Goal: Task Accomplishment & Management: Complete application form

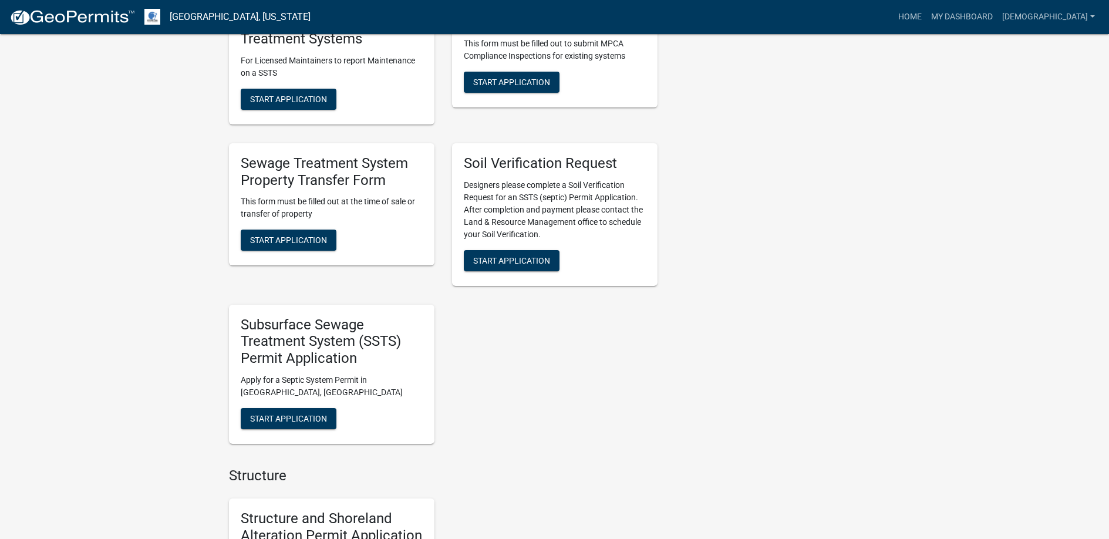
scroll to position [763, 0]
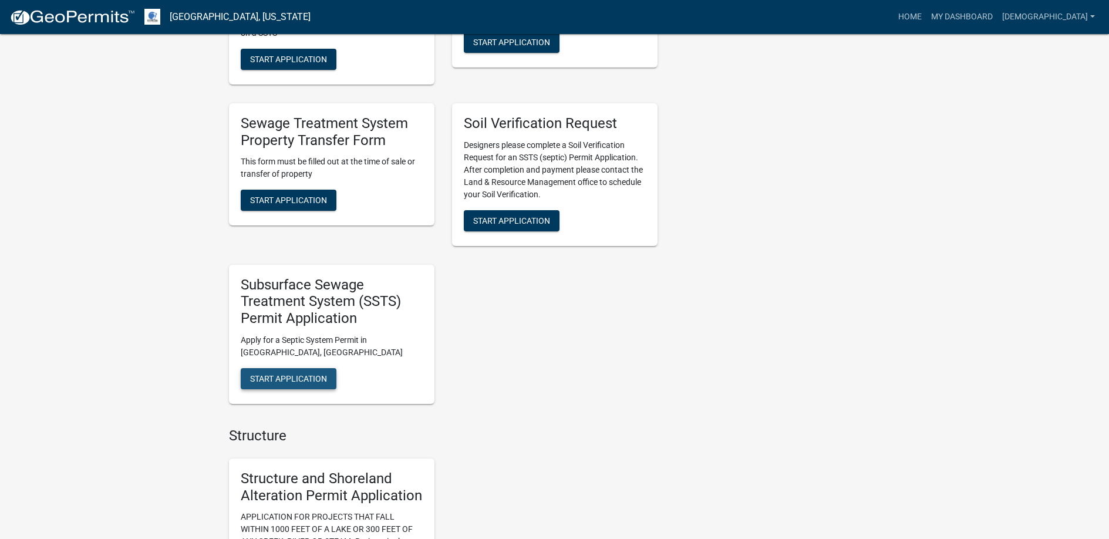
click at [296, 374] on span "Start Application" at bounding box center [288, 378] width 77 height 9
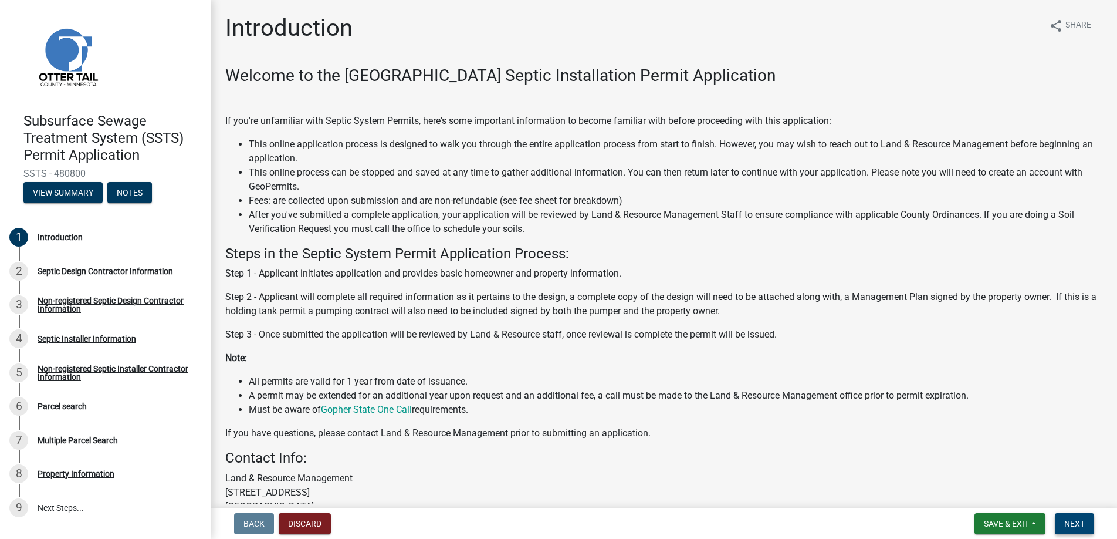
click at [1075, 521] on span "Next" at bounding box center [1075, 523] width 21 height 9
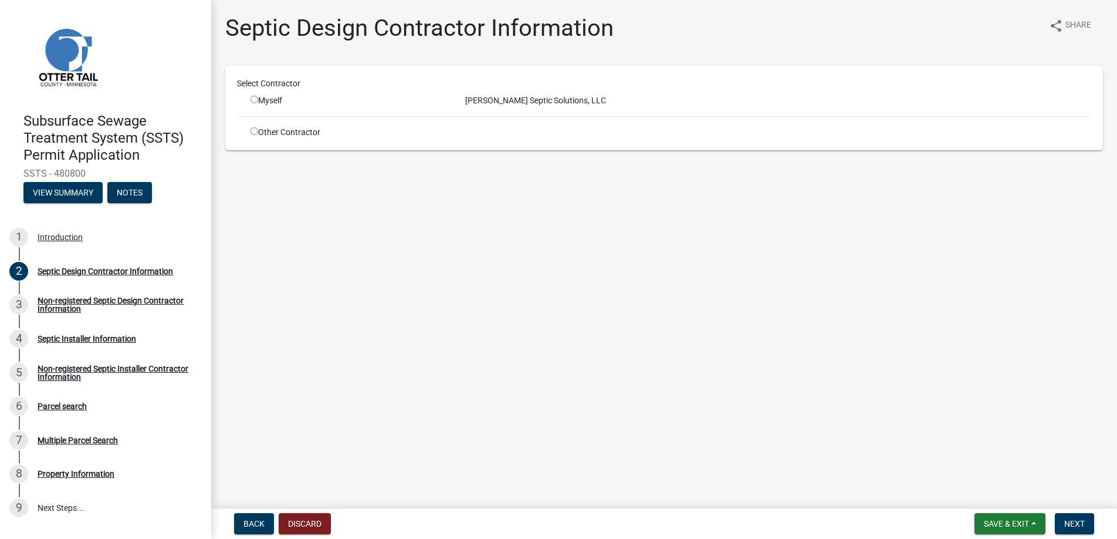
click at [255, 98] on input "radio" at bounding box center [255, 100] width 8 height 8
radio input "true"
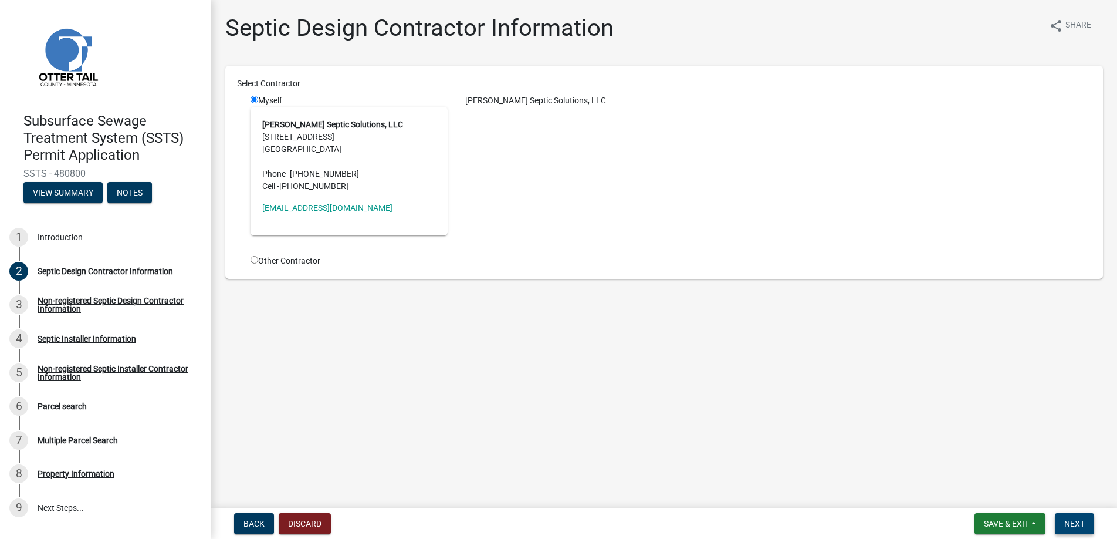
click at [1073, 523] on span "Next" at bounding box center [1075, 523] width 21 height 9
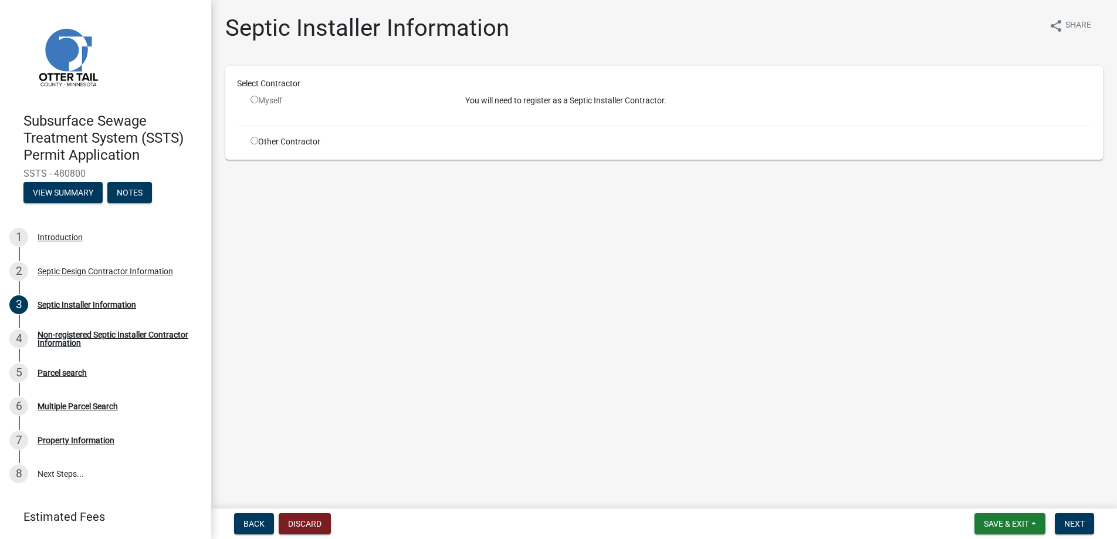
click at [254, 142] on input "radio" at bounding box center [255, 141] width 8 height 8
radio input "true"
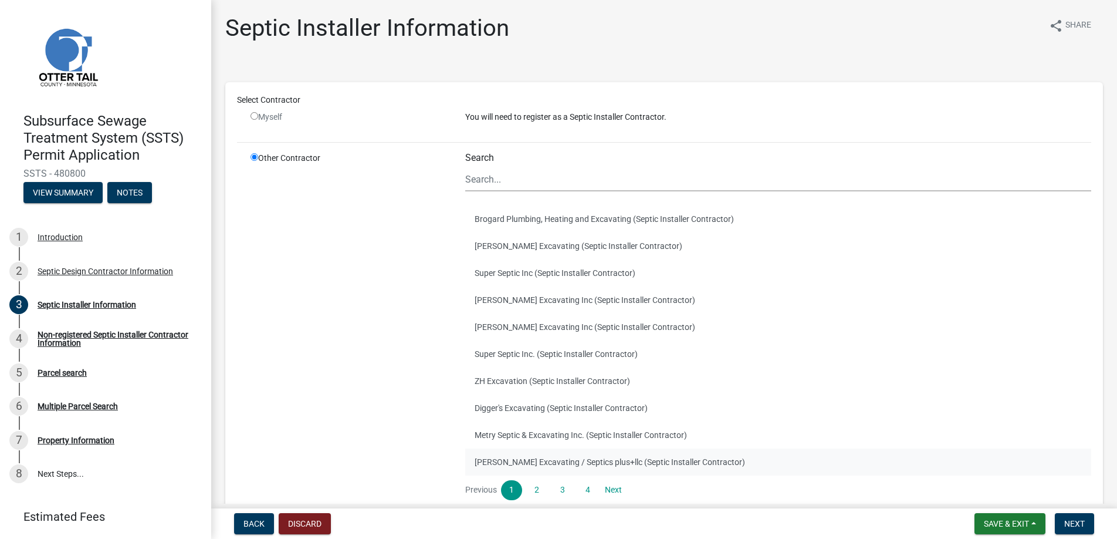
click at [532, 459] on button "Budke Excavating / Septics plus+llc (Septic Installer Contractor)" at bounding box center [778, 461] width 626 height 27
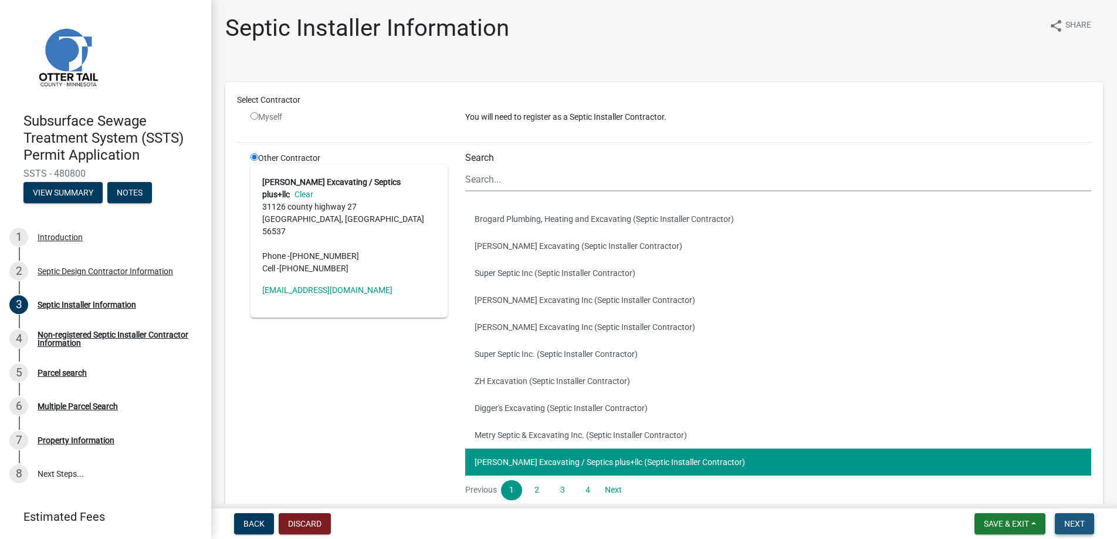
click at [1072, 525] on span "Next" at bounding box center [1075, 523] width 21 height 9
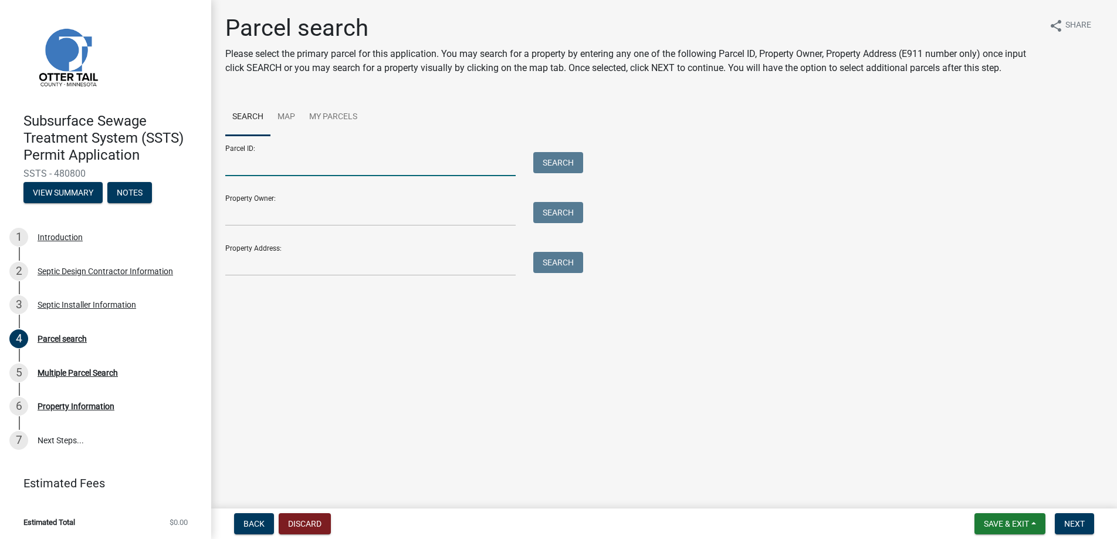
click at [246, 167] on input "Parcel ID:" at bounding box center [370, 164] width 290 height 24
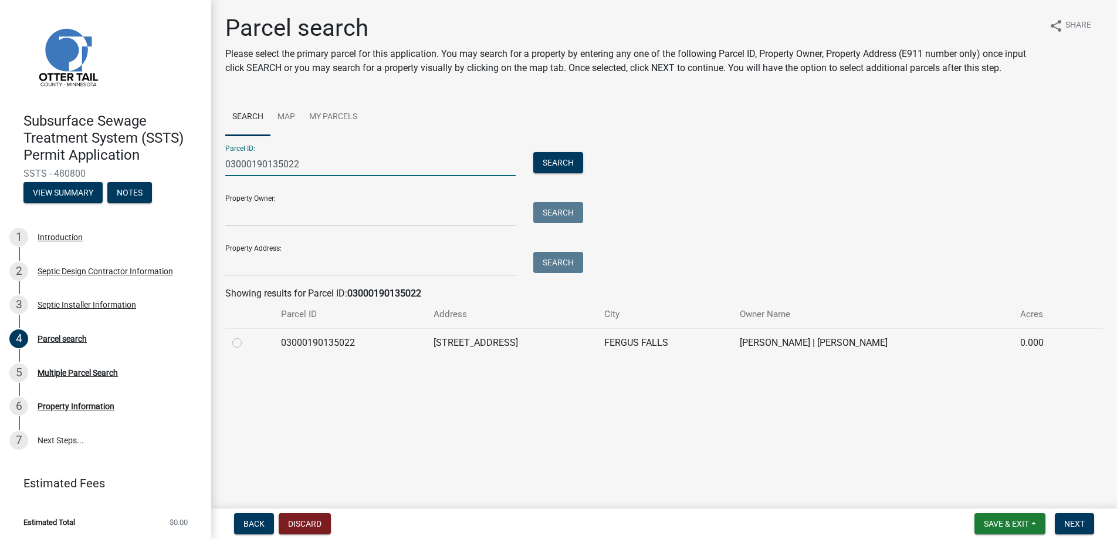
type input "03000190135022"
click at [246, 336] on label at bounding box center [246, 336] width 0 height 0
click at [246, 341] on input "radio" at bounding box center [250, 340] width 8 height 8
radio input "true"
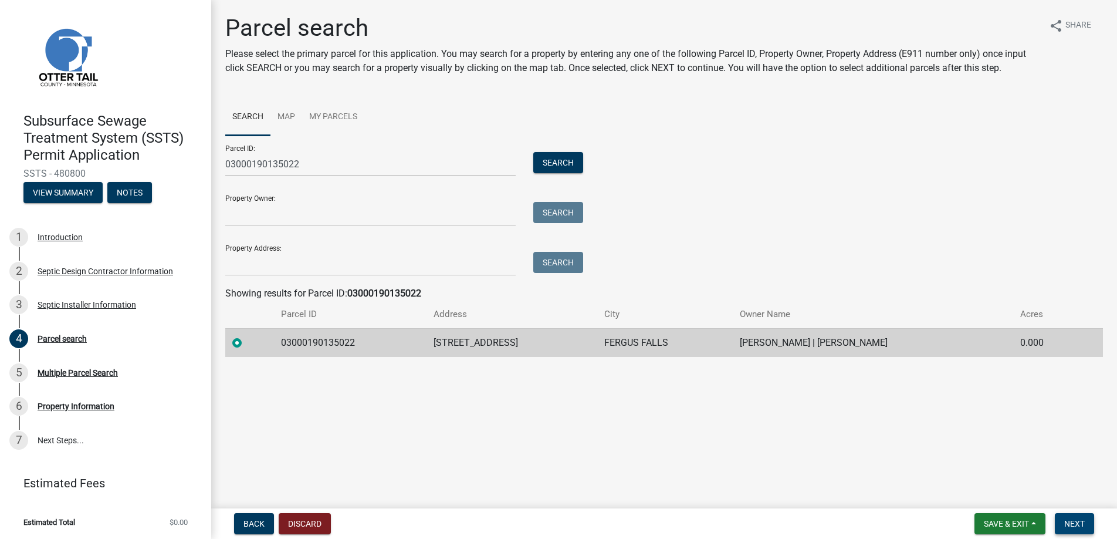
click at [1073, 522] on span "Next" at bounding box center [1075, 523] width 21 height 9
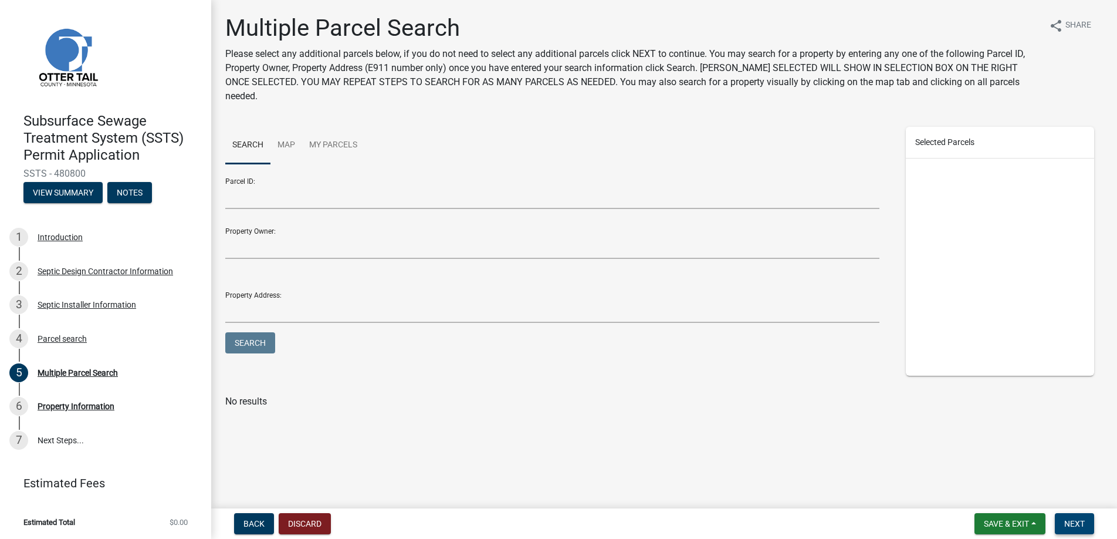
click at [1073, 522] on span "Next" at bounding box center [1075, 523] width 21 height 9
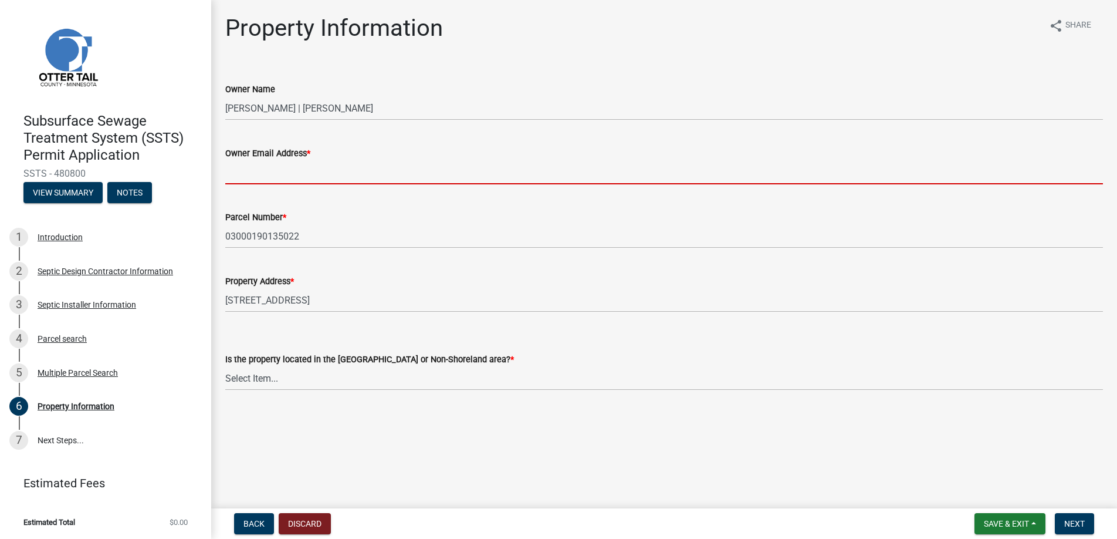
click at [278, 167] on input "Owner Email Address *" at bounding box center [664, 172] width 878 height 24
type input "billschueller@gmail.com"
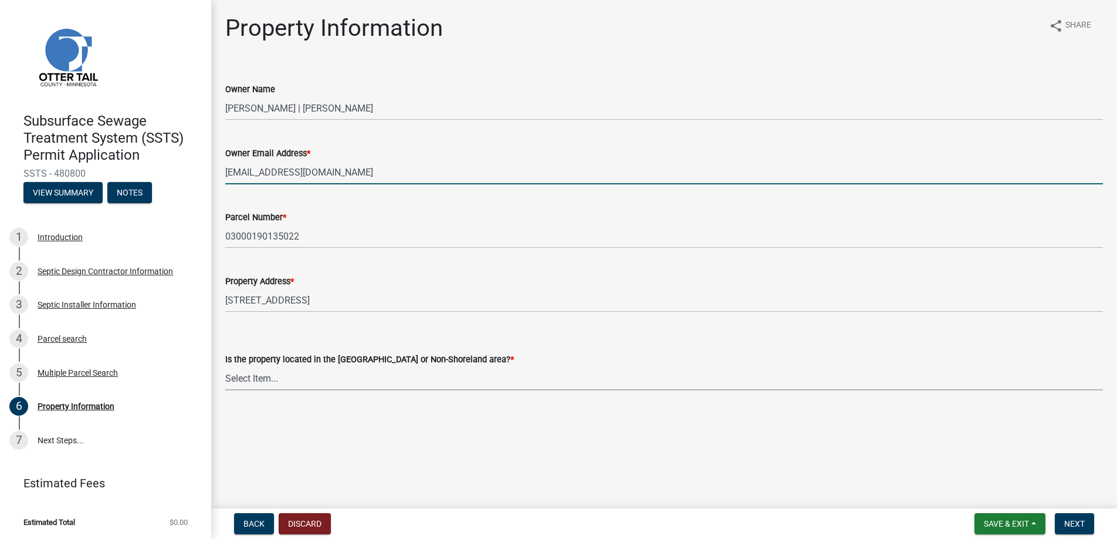
click at [265, 374] on select "Select Item... Shoreland Non-Shoreland" at bounding box center [664, 378] width 878 height 24
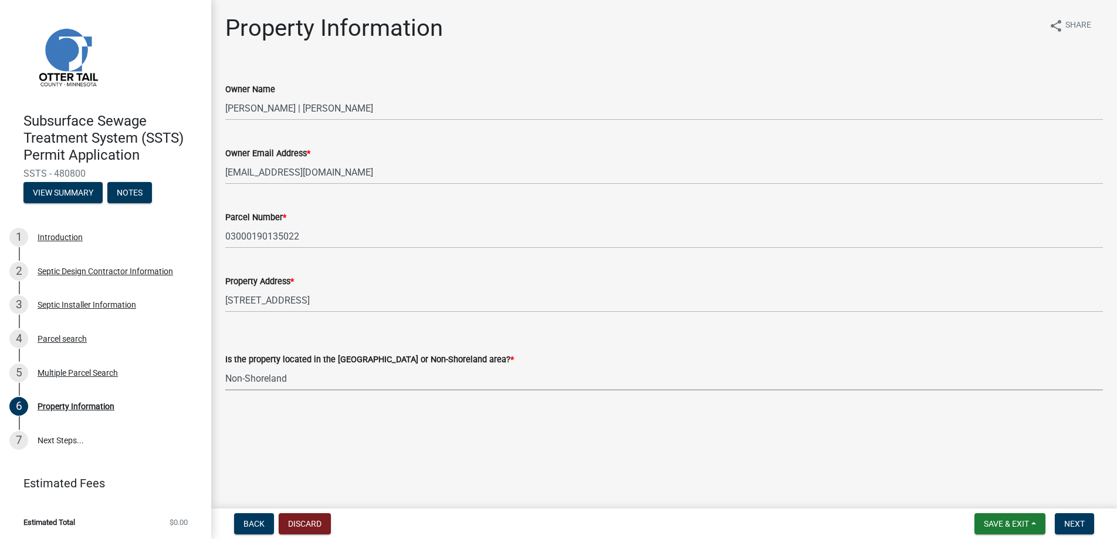
click at [225, 366] on select "Select Item... Shoreland Non-Shoreland" at bounding box center [664, 378] width 878 height 24
select select "5ed11e82-653f-4fcc-a472-8d95af57556c"
click at [1073, 520] on span "Next" at bounding box center [1075, 523] width 21 height 9
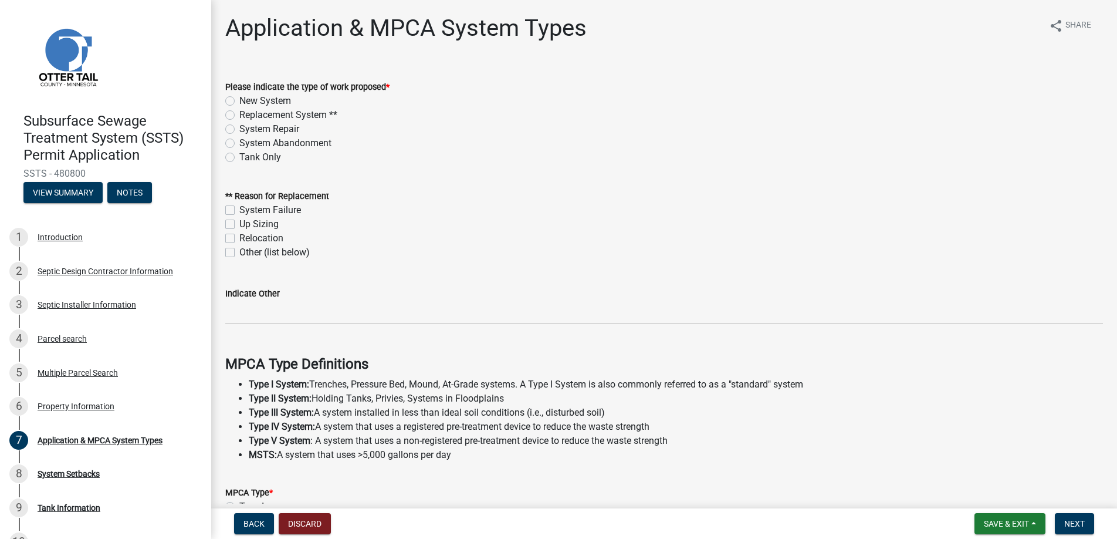
click at [239, 100] on label "New System" at bounding box center [265, 101] width 52 height 14
click at [239, 100] on input "New System" at bounding box center [243, 98] width 8 height 8
radio input "true"
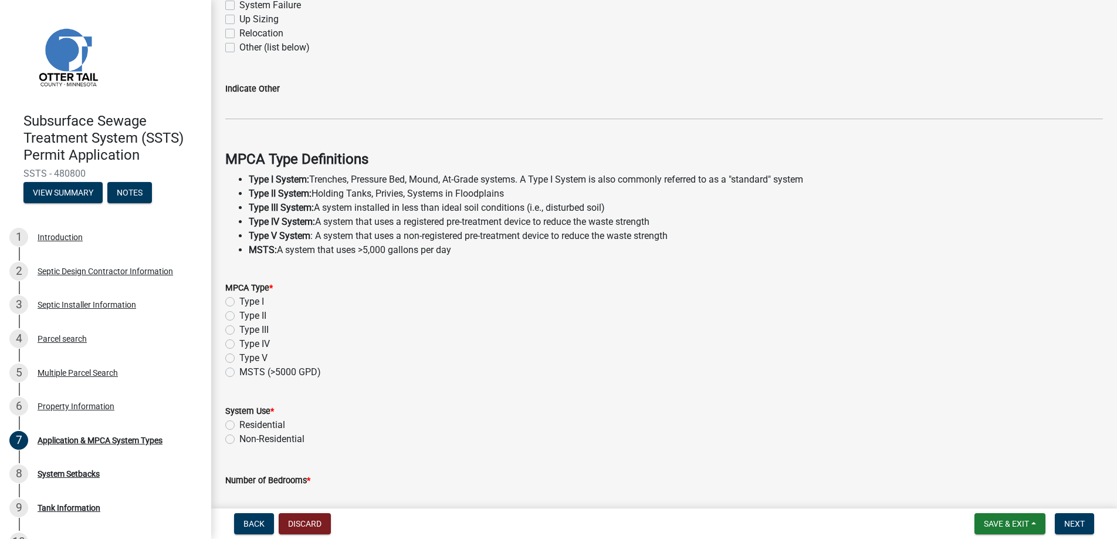
scroll to position [235, 0]
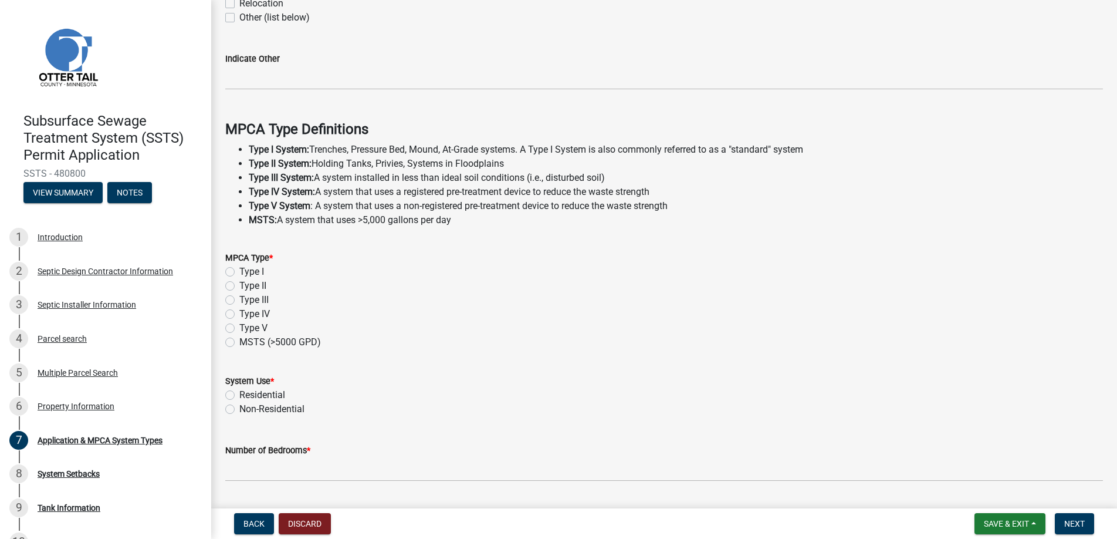
click at [239, 269] on label "Type I" at bounding box center [251, 272] width 25 height 14
click at [239, 269] on input "Type I" at bounding box center [243, 269] width 8 height 8
radio input "true"
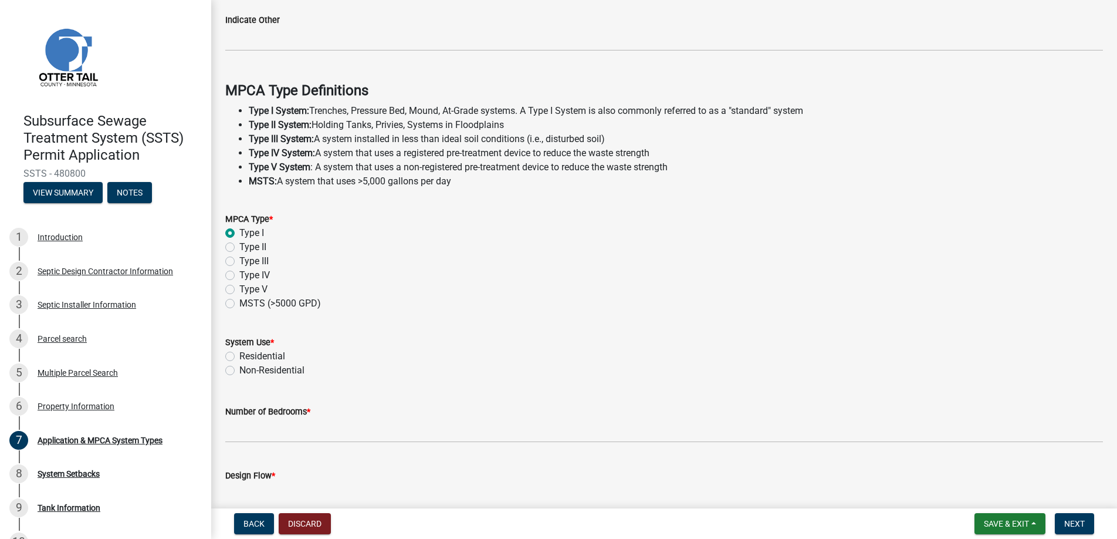
scroll to position [332, 0]
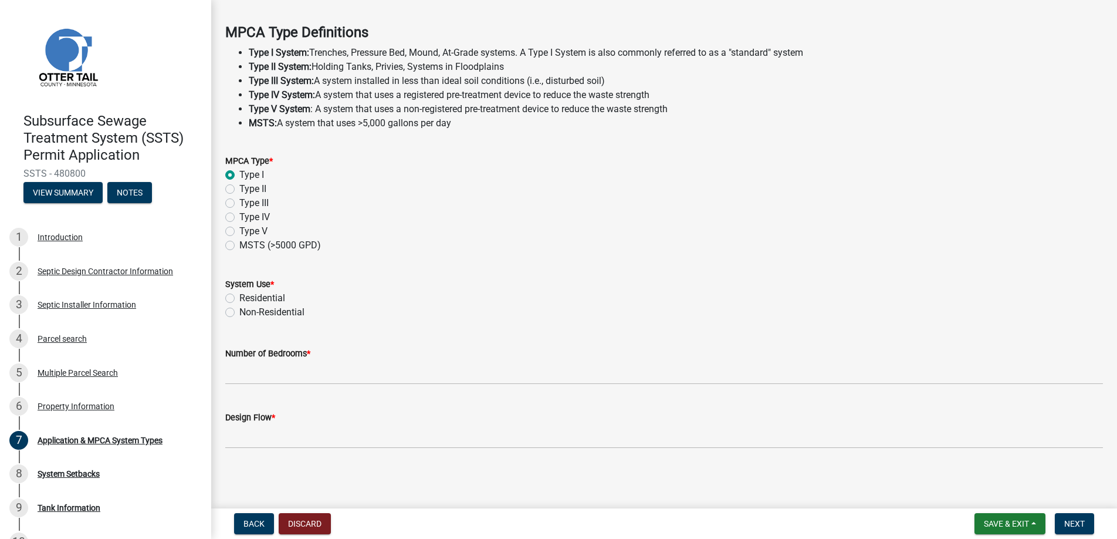
click at [239, 295] on label "Residential" at bounding box center [262, 298] width 46 height 14
click at [239, 295] on input "Residential" at bounding box center [243, 295] width 8 height 8
radio input "true"
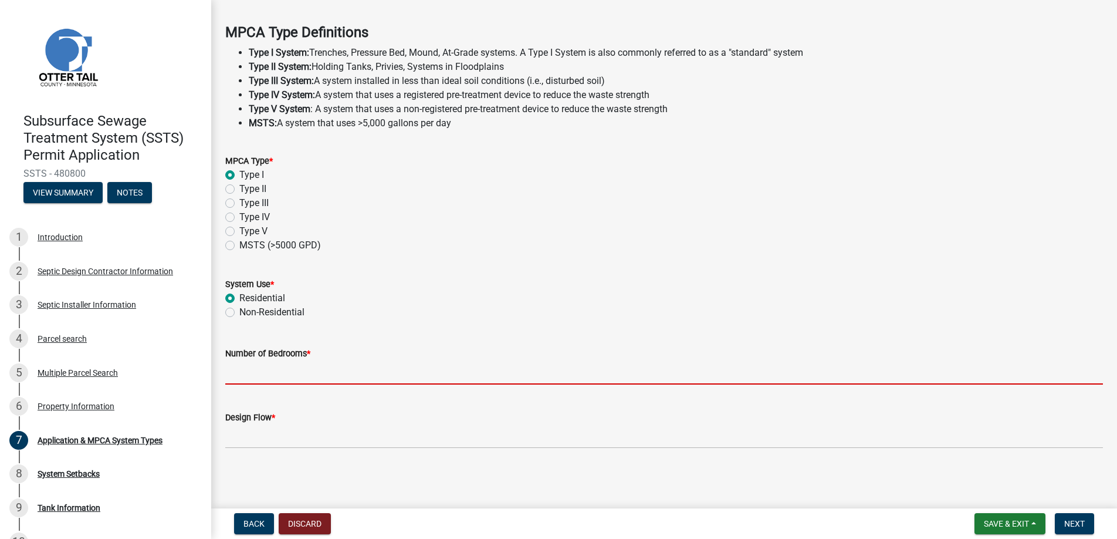
click at [257, 369] on input "Number of Bedrooms *" at bounding box center [664, 372] width 878 height 24
type input "3"
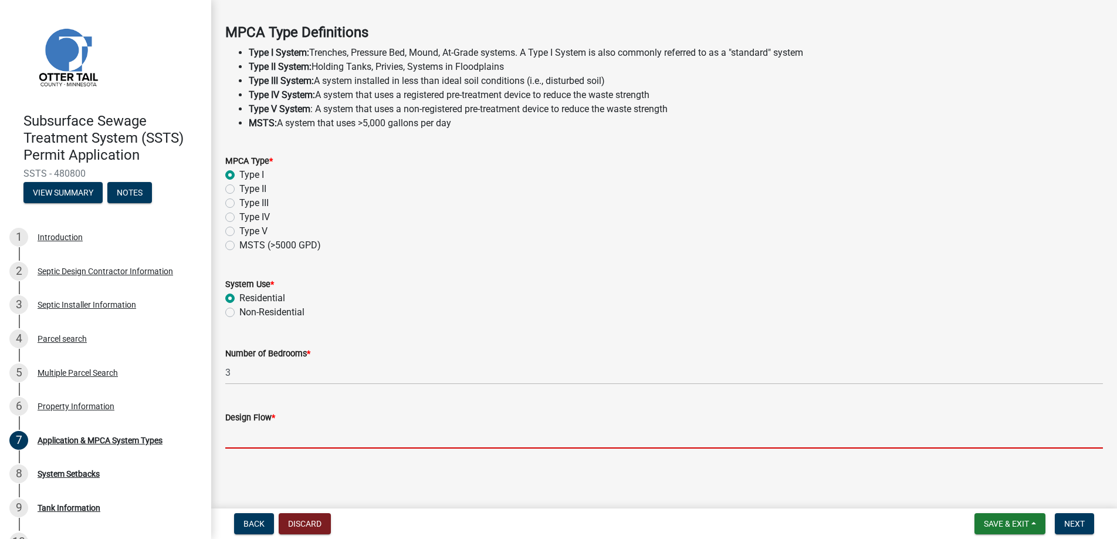
click at [262, 430] on input "Design Flow *" at bounding box center [664, 436] width 878 height 24
type input "450"
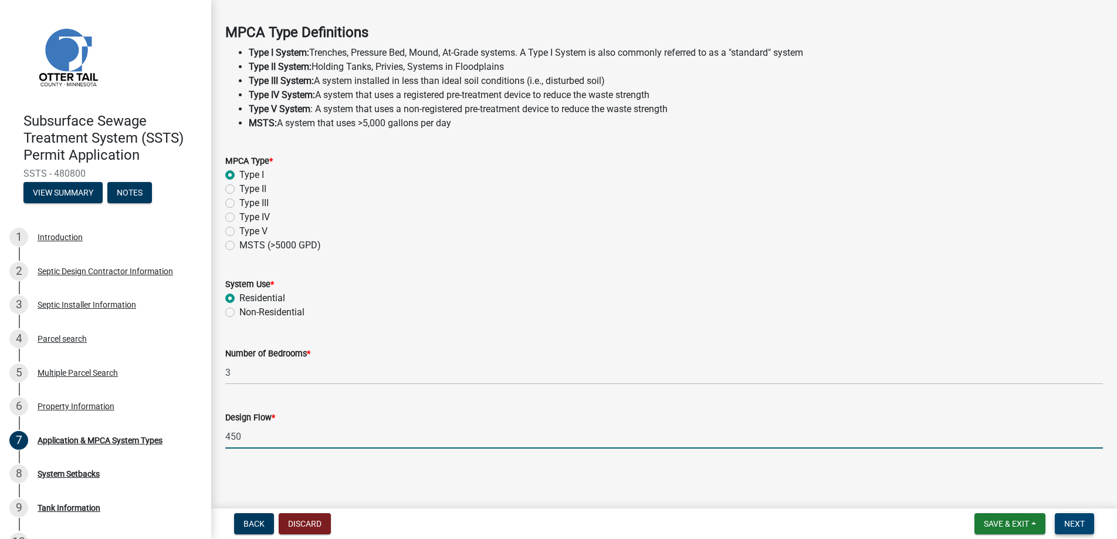
click at [1069, 519] on span "Next" at bounding box center [1075, 523] width 21 height 9
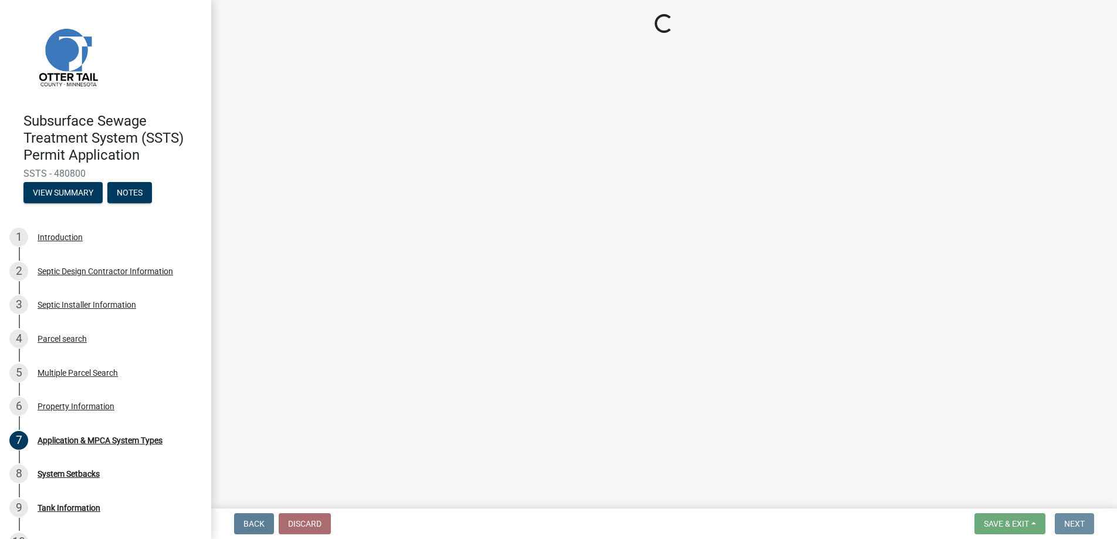
scroll to position [0, 0]
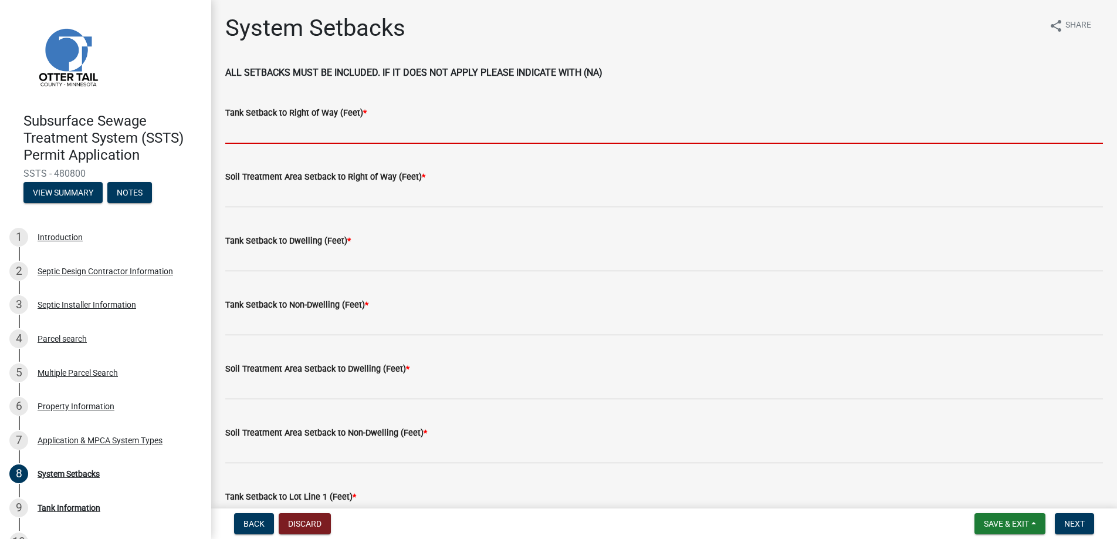
click at [254, 132] on input "Tank Setback to Right of Way (Feet) *" at bounding box center [664, 132] width 878 height 24
type input "+100"
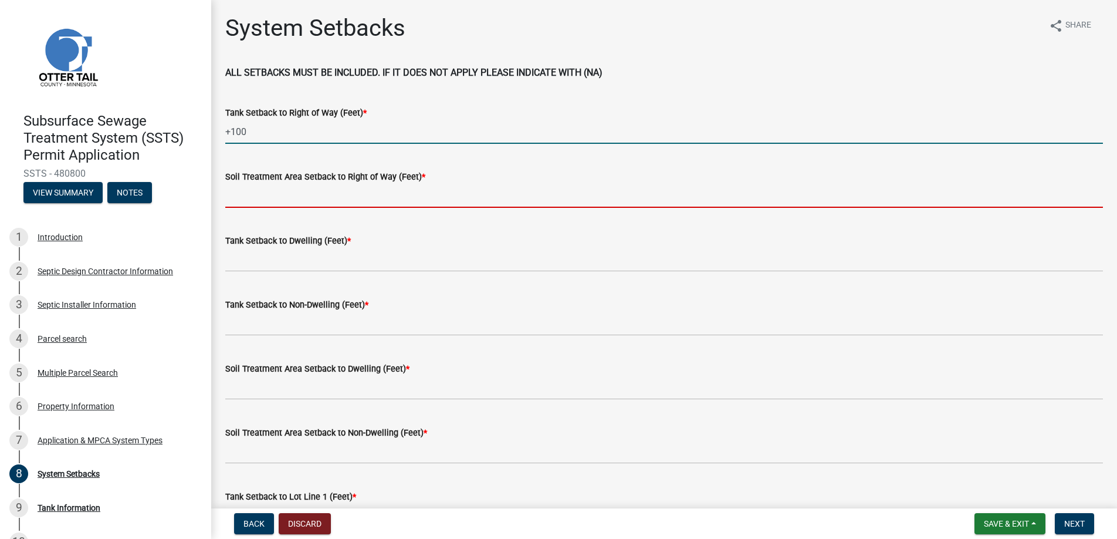
click at [273, 191] on input "Soil Treatment Area Setback to Right of Way (Feet) *" at bounding box center [664, 196] width 878 height 24
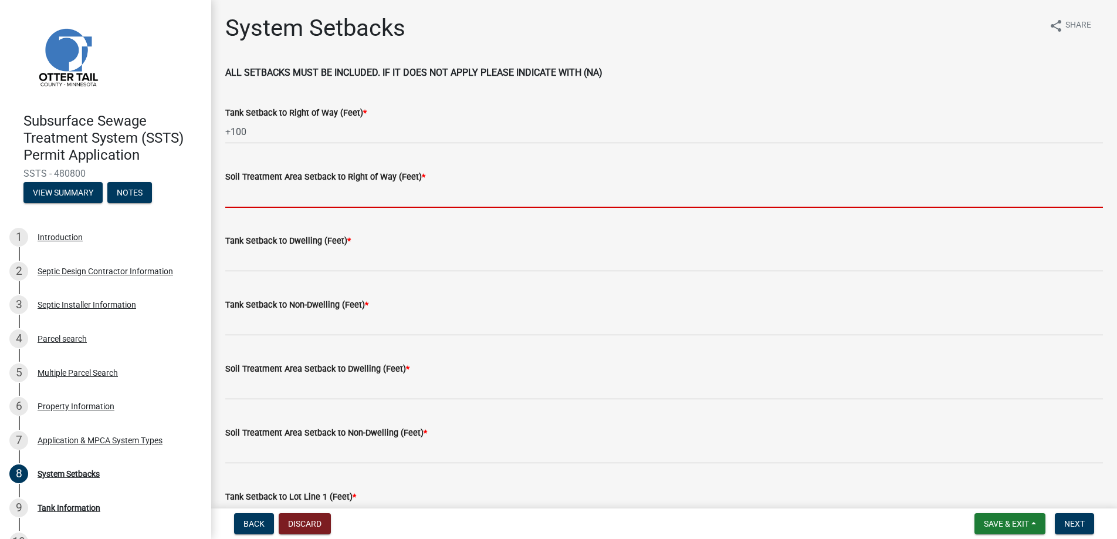
type input "+100"
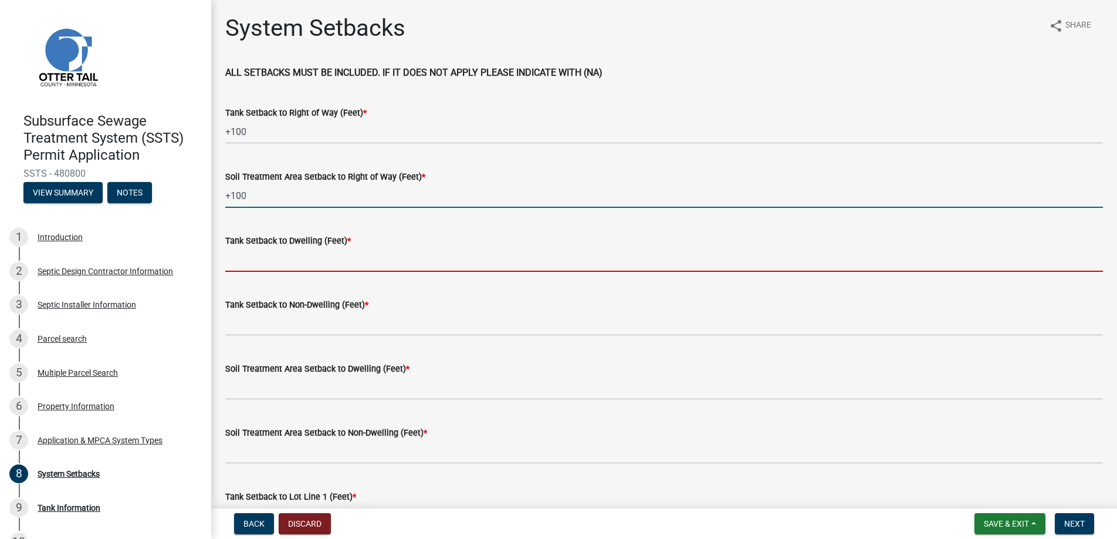
click at [266, 259] on input "Tank Setback to Dwelling (Feet) *" at bounding box center [664, 260] width 878 height 24
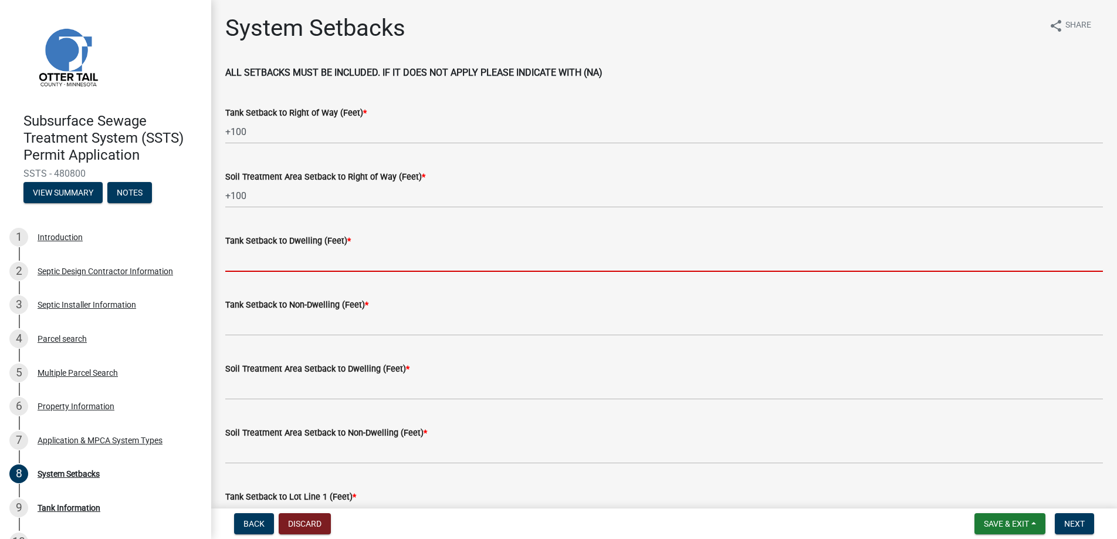
type input "30"
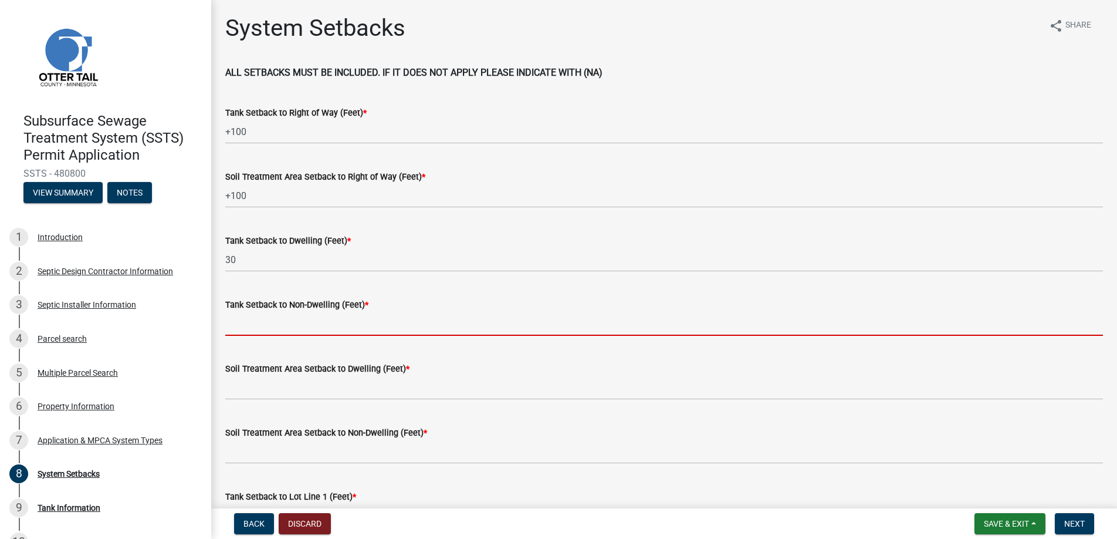
click at [265, 330] on input "Tank Setback to Non-Dwelling (Feet) *" at bounding box center [664, 324] width 878 height 24
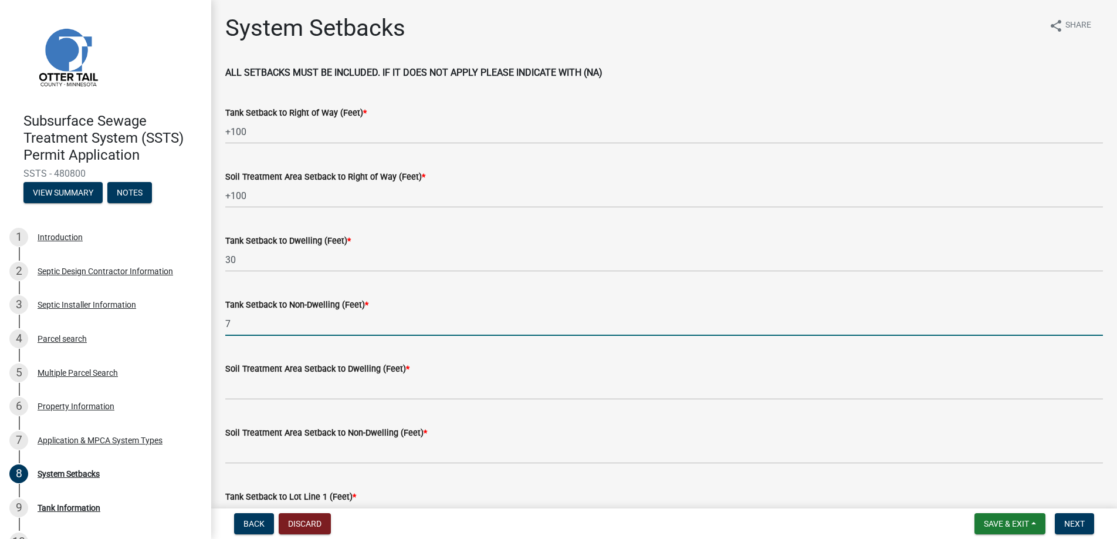
type input "75"
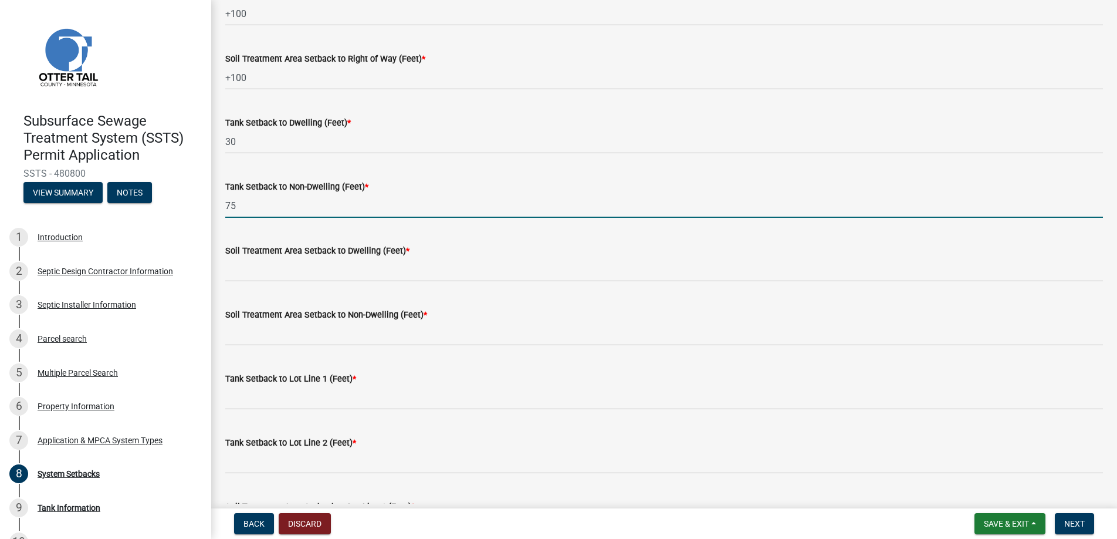
scroll to position [117, 0]
drag, startPoint x: 236, startPoint y: 207, endPoint x: 227, endPoint y: 206, distance: 8.8
click at [227, 206] on input "75" at bounding box center [664, 206] width 878 height 24
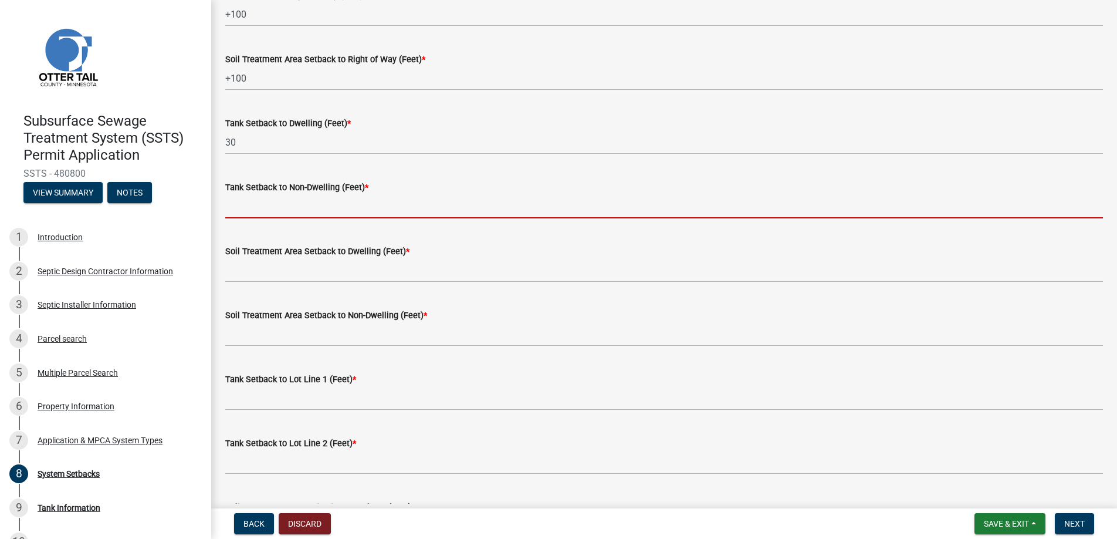
click at [303, 207] on input "Tank Setback to Non-Dwelling (Feet) *" at bounding box center [664, 206] width 878 height 24
type input "na"
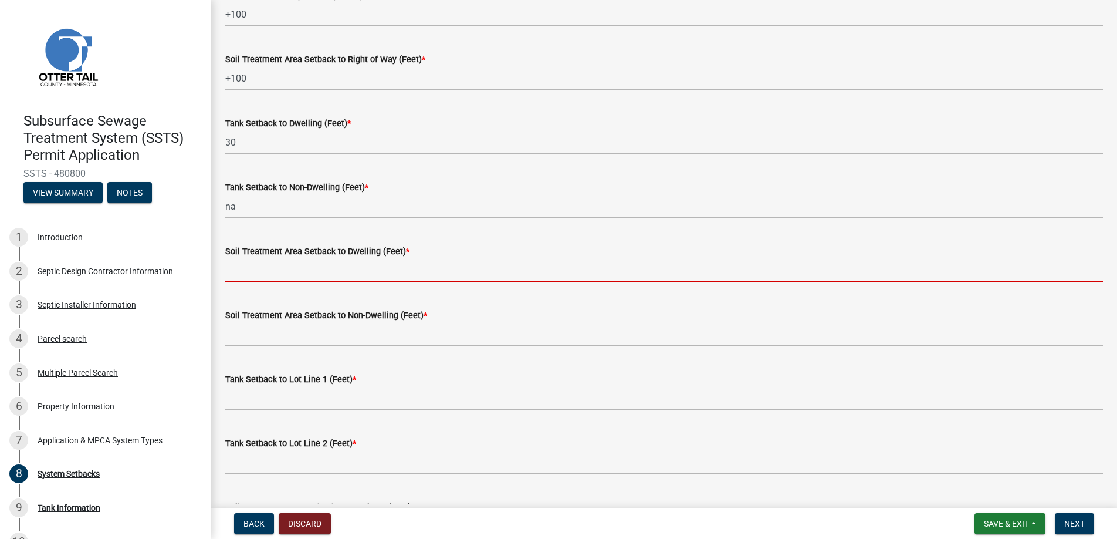
click at [281, 271] on input "Soil Treatment Area Setback to Dwelling (Feet) *" at bounding box center [664, 270] width 878 height 24
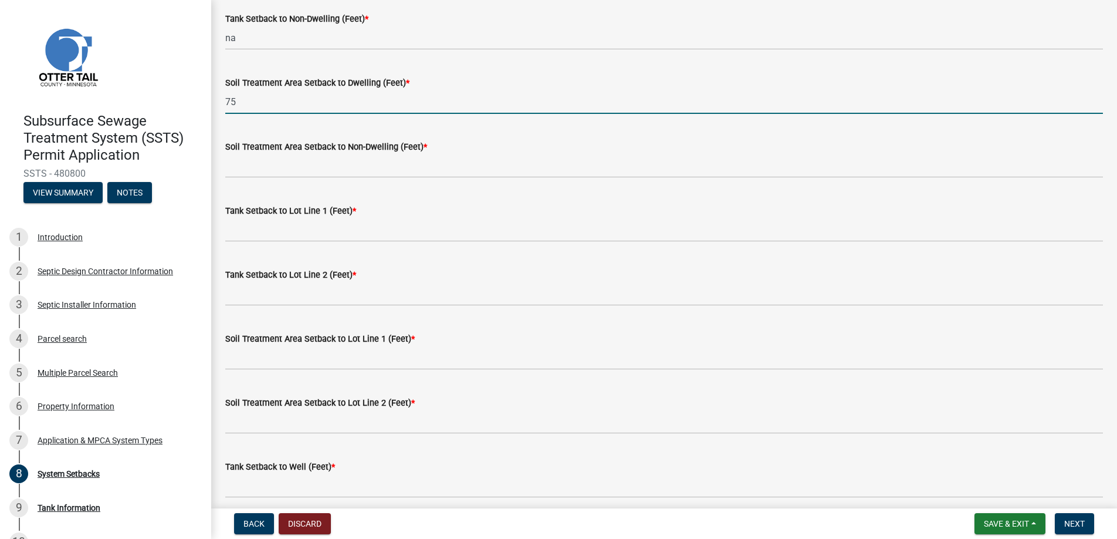
scroll to position [293, 0]
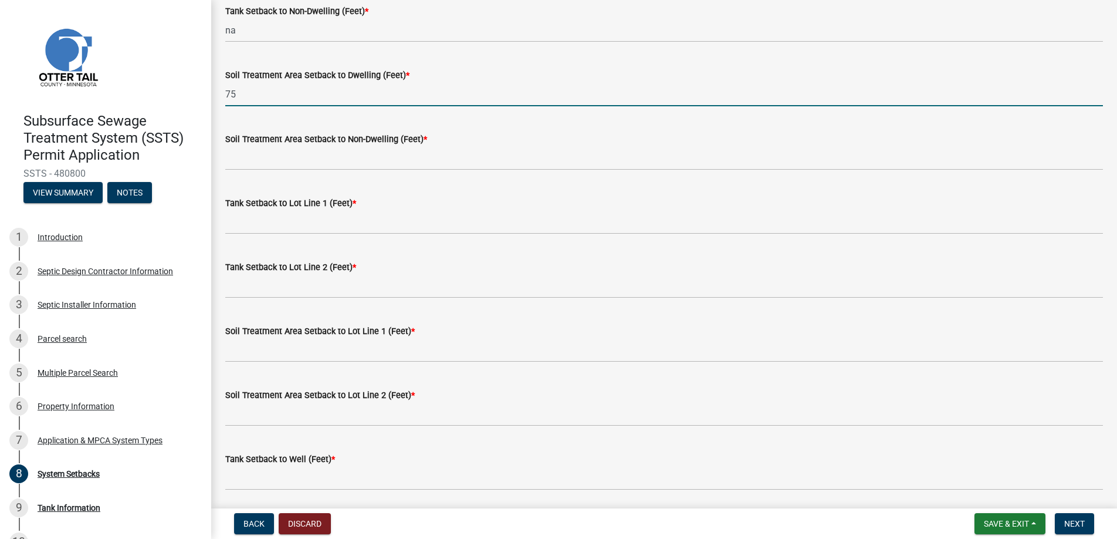
type input "75"
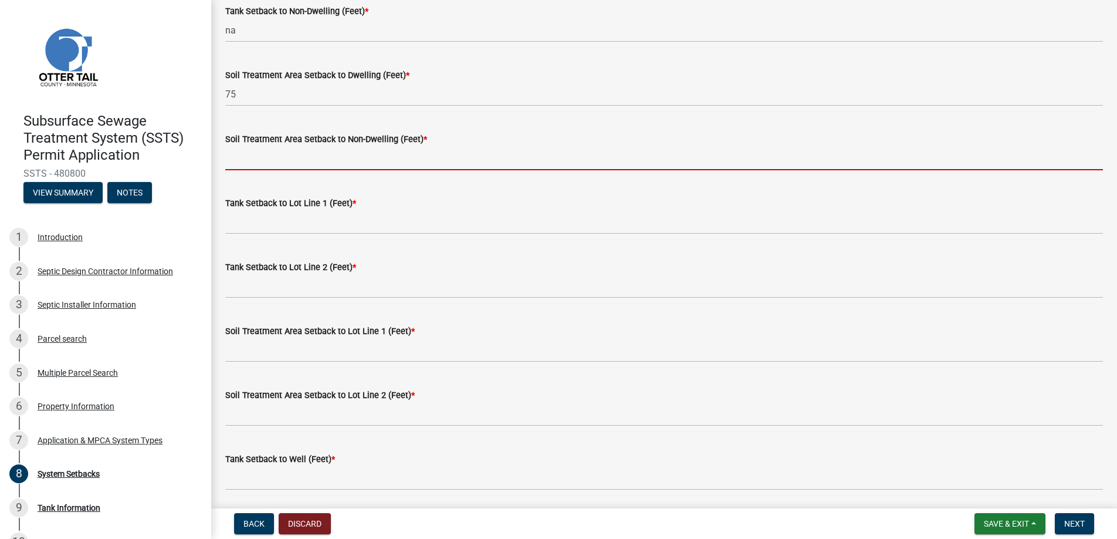
click at [285, 156] on input "Soil Treatment Area Setback to Non-Dwelling (Feet) *" at bounding box center [664, 158] width 878 height 24
type input "na"
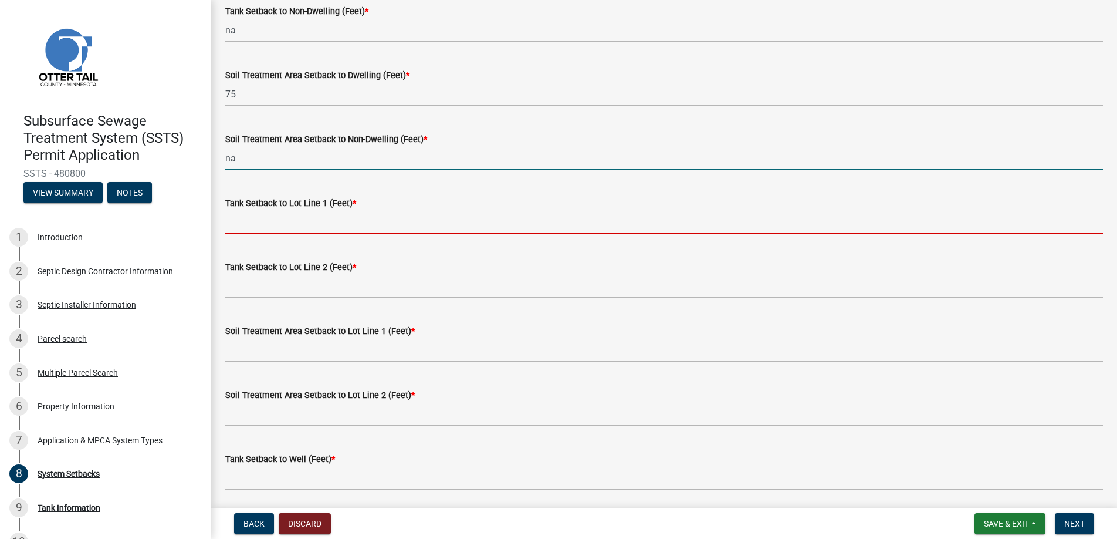
click at [279, 218] on input "Tank Setback to Lot Line 1 (Feet) *" at bounding box center [664, 222] width 878 height 24
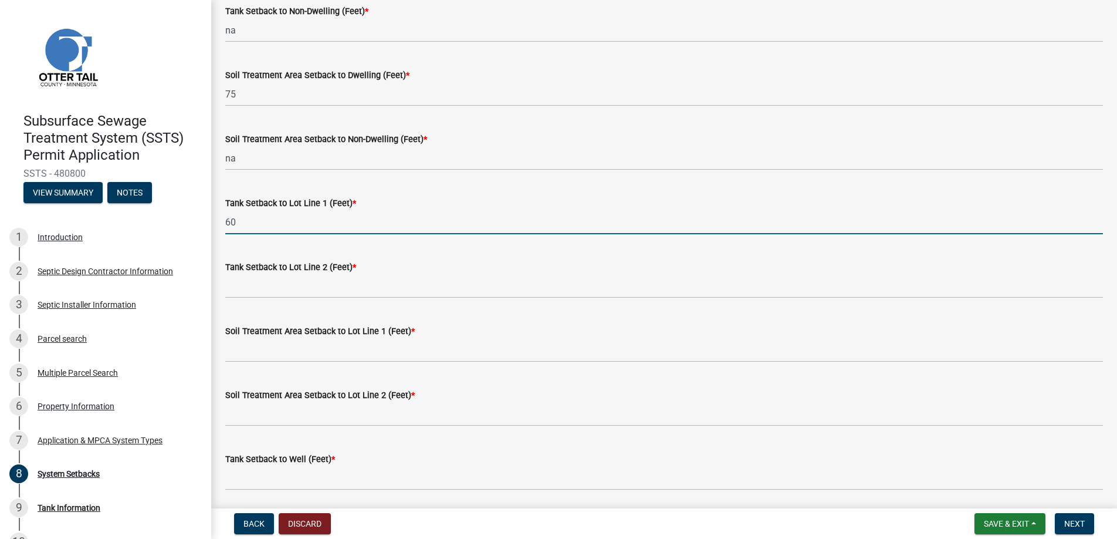
type input "60"
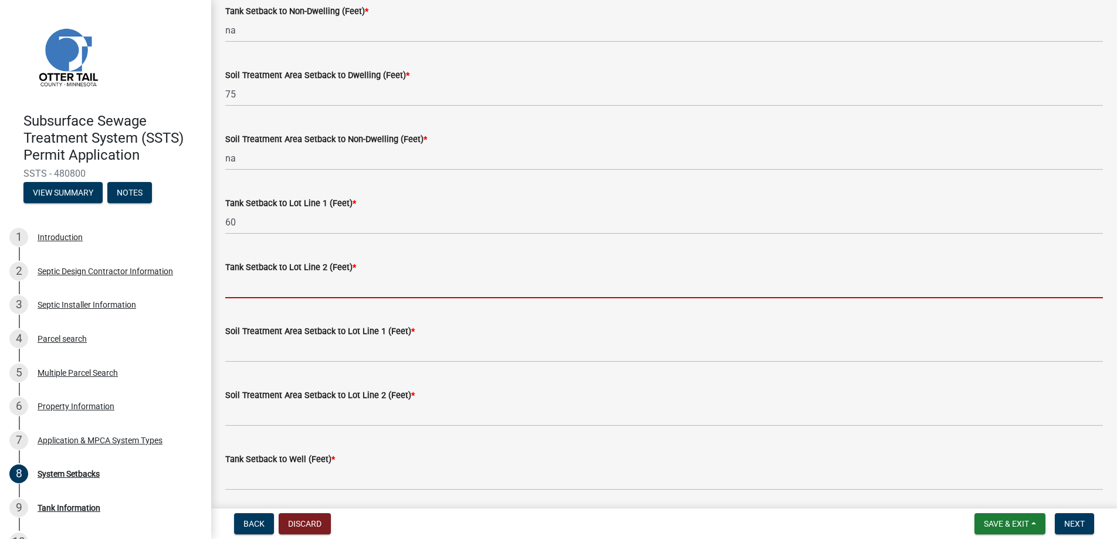
click at [271, 287] on input "Tank Setback to Lot Line 2 (Feet) *" at bounding box center [664, 286] width 878 height 24
type input "+100"
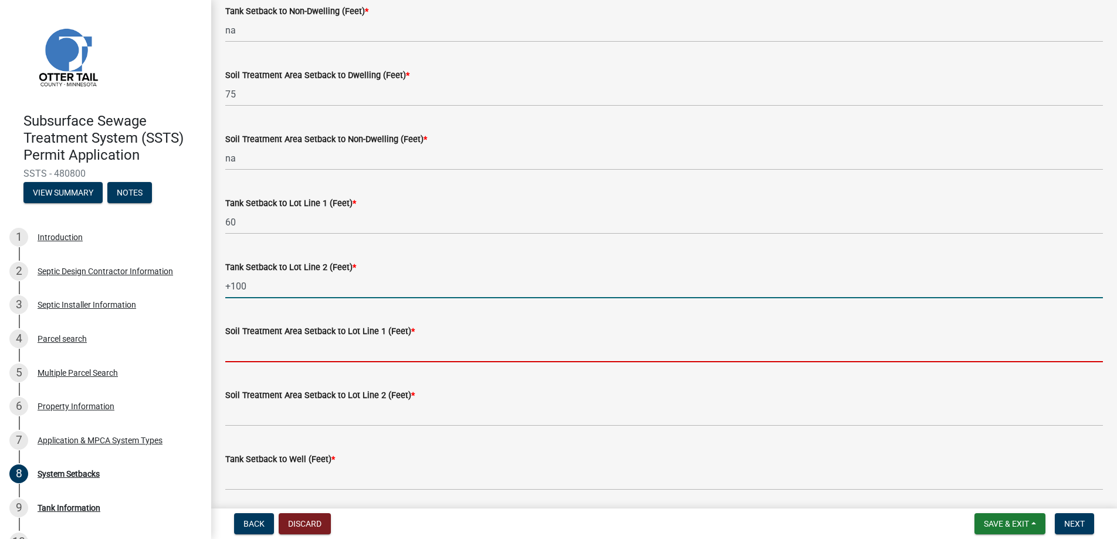
click at [276, 353] on input "Soil Treatment Area Setback to Lot Line 1 (Feet) *" at bounding box center [664, 350] width 878 height 24
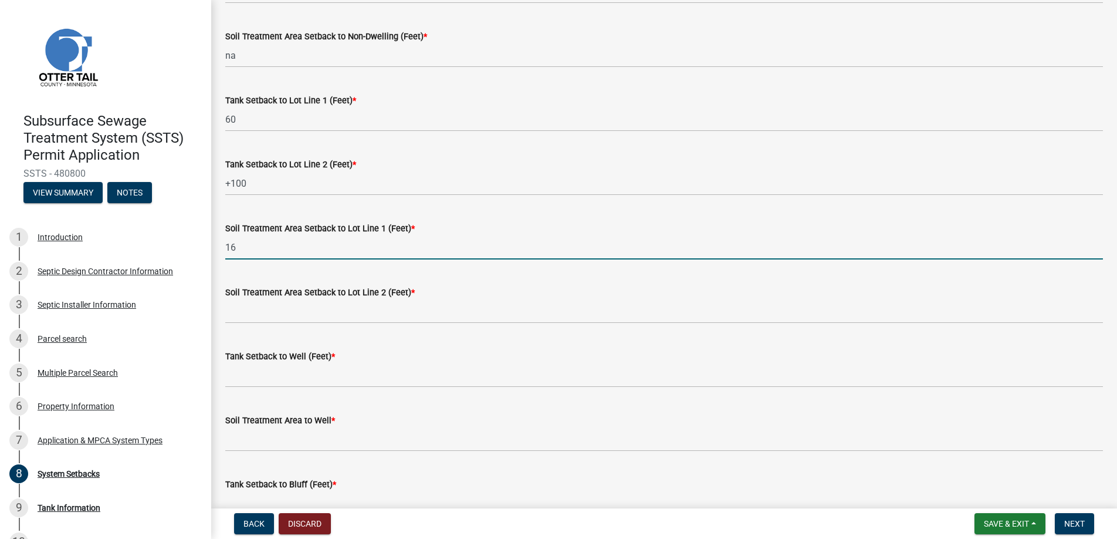
scroll to position [528, 0]
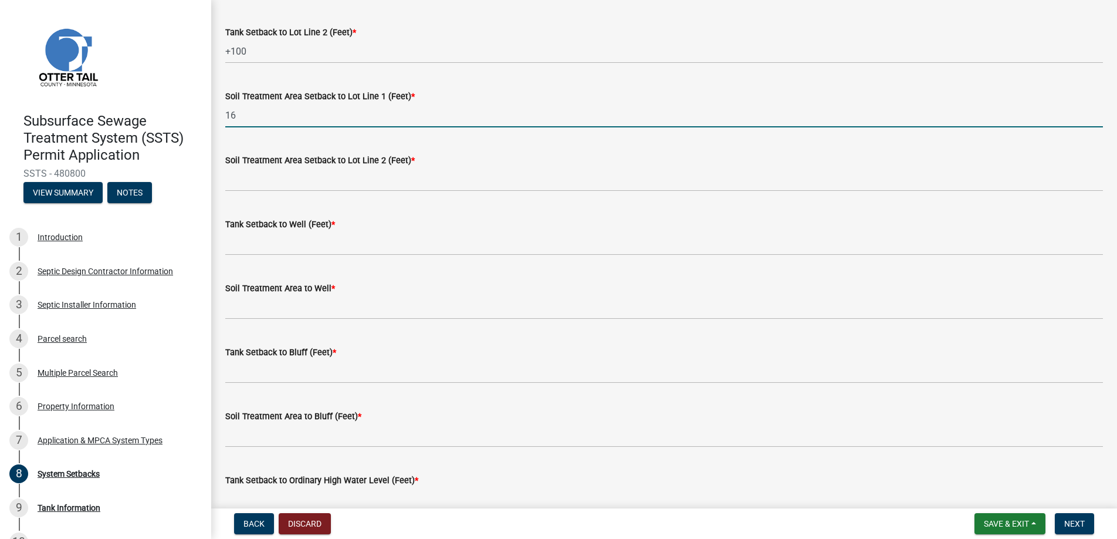
type input "16"
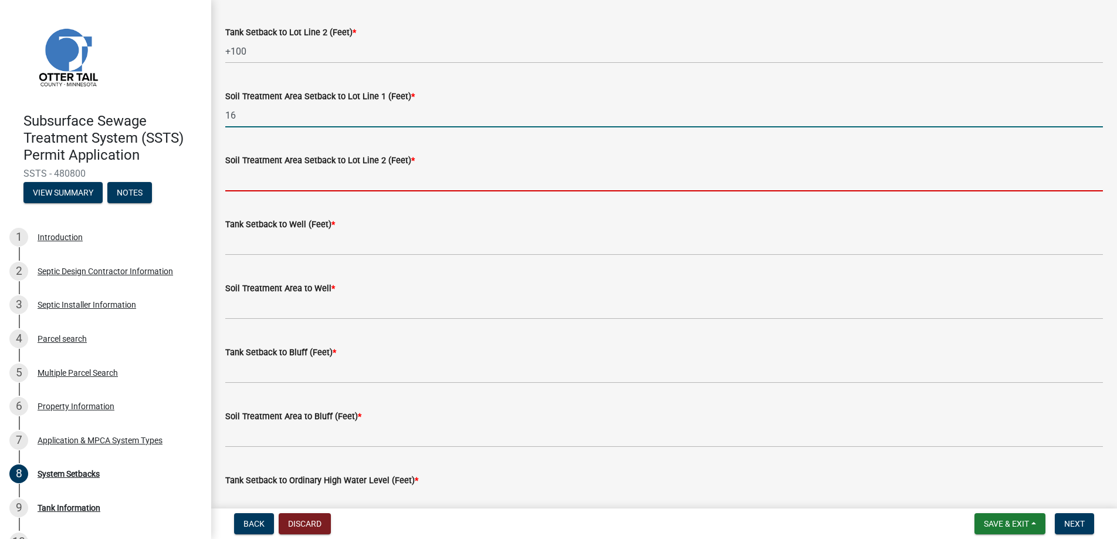
click at [292, 177] on input "Soil Treatment Area Setback to Lot Line 2 (Feet) *" at bounding box center [664, 179] width 878 height 24
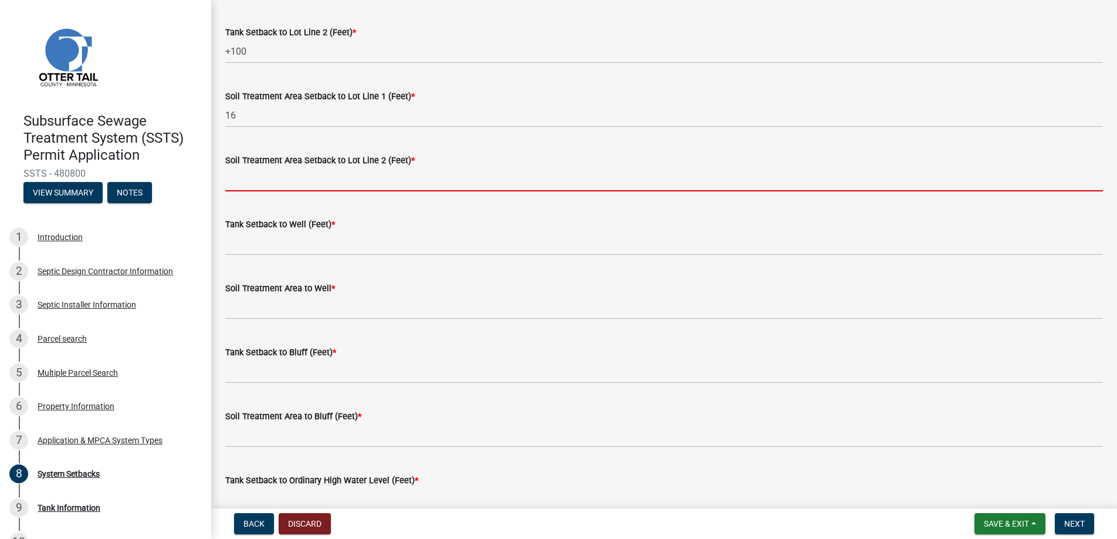
type input "+100"
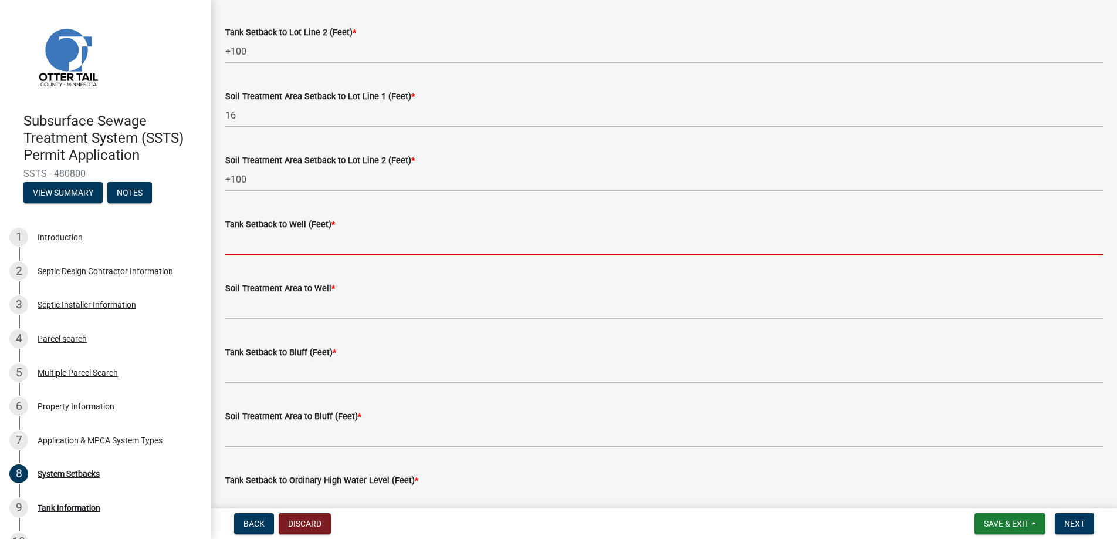
click at [261, 245] on input "Tank Setback to Well (Feet) *" at bounding box center [664, 243] width 878 height 24
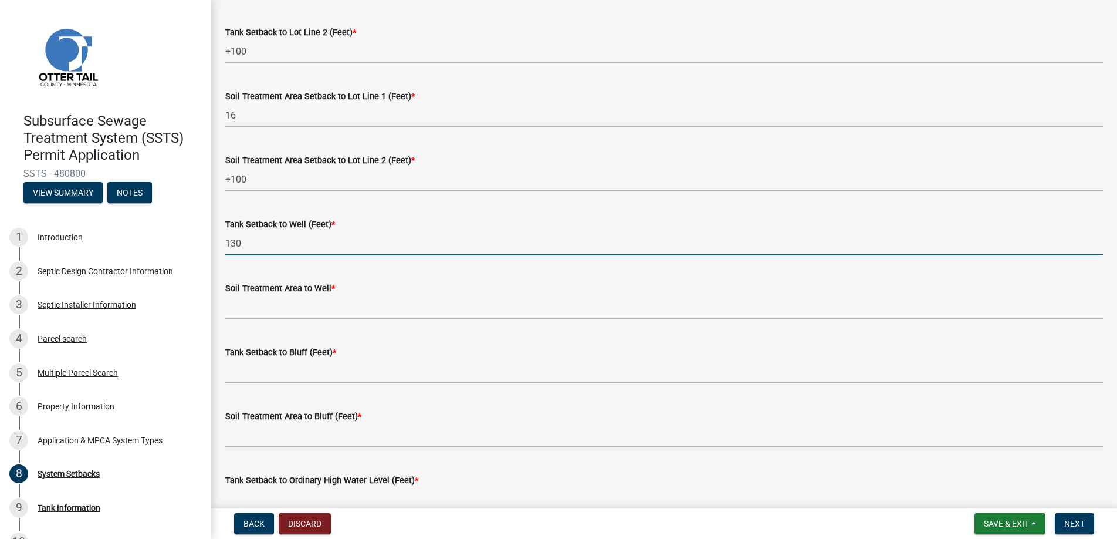
type input "130"
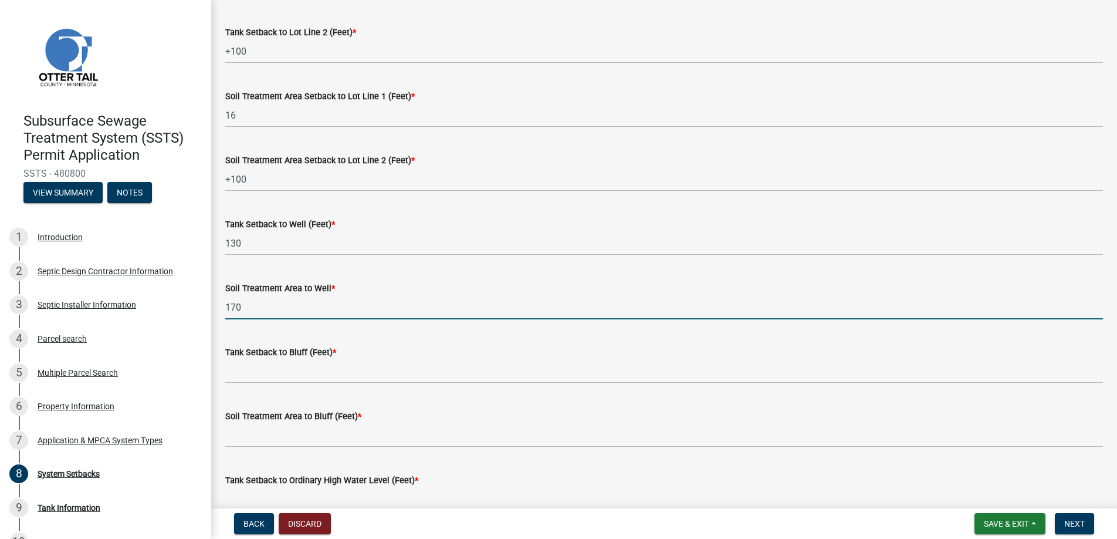
type input "170"
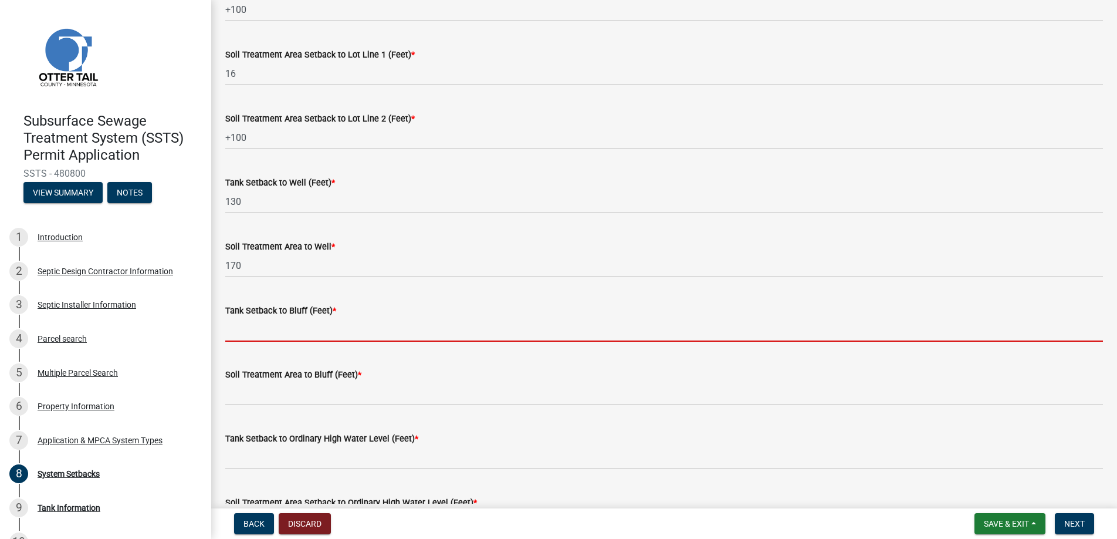
scroll to position [722, 0]
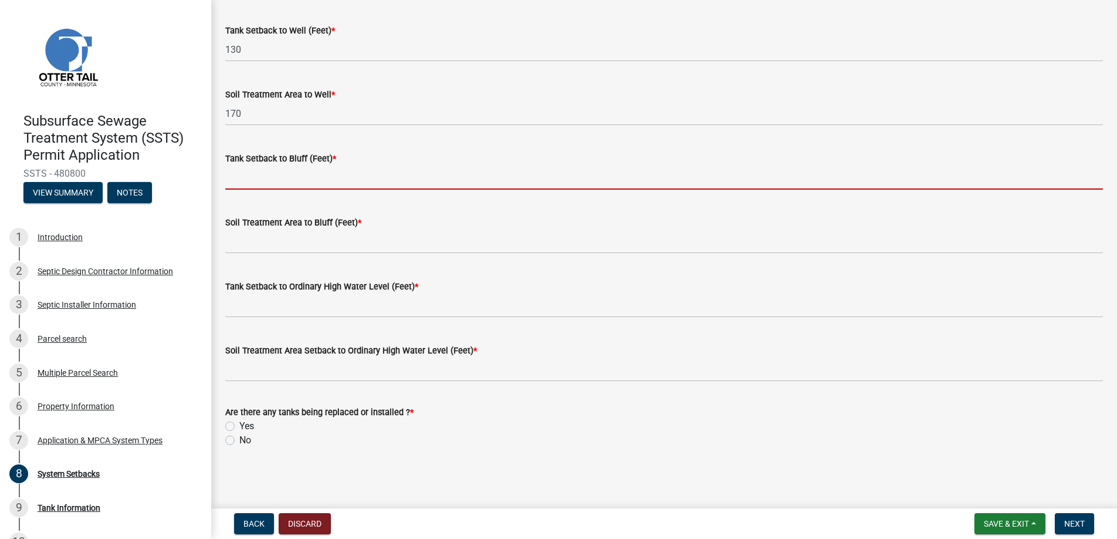
click at [300, 177] on input "Tank Setback to Bluff (Feet) *" at bounding box center [664, 177] width 878 height 24
type input "na"
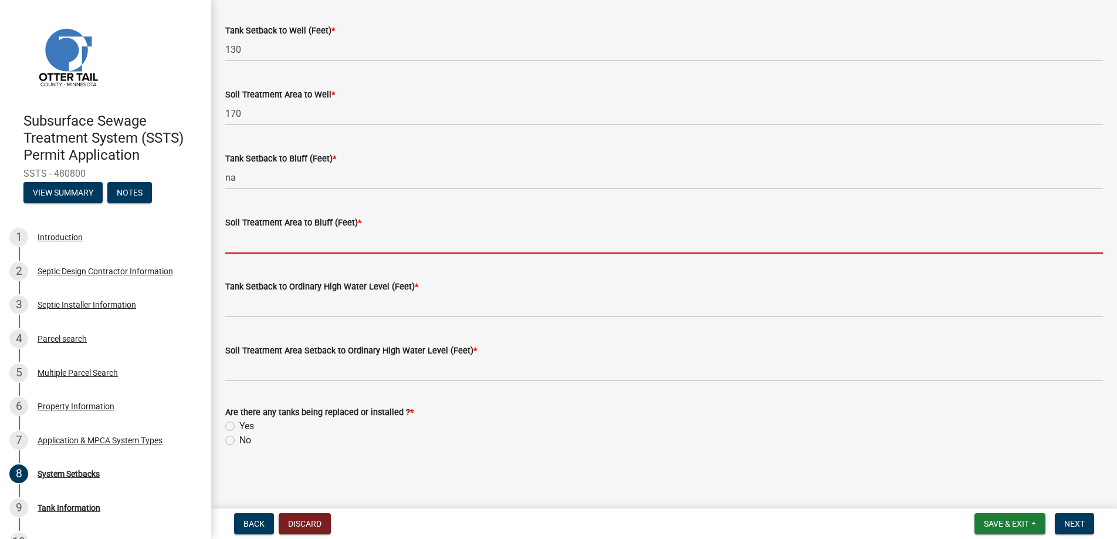
click at [288, 242] on input "Soil Treatment Area to Bluff (Feet) *" at bounding box center [664, 241] width 878 height 24
type input "na"
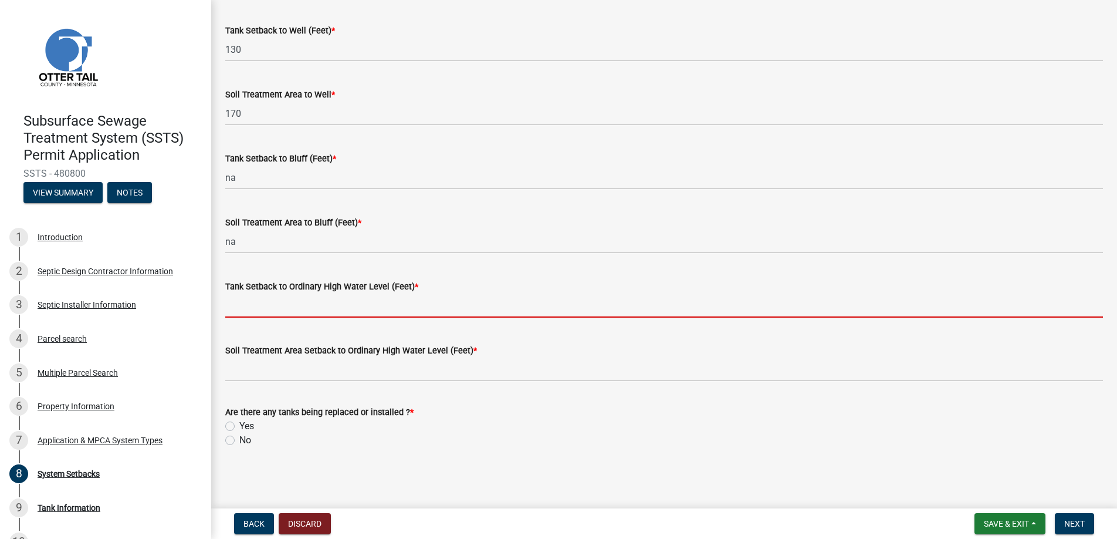
drag, startPoint x: 296, startPoint y: 302, endPoint x: 299, endPoint y: 311, distance: 10.0
click at [296, 302] on input "Tank Setback to Ordinary High Water Level (Feet) *" at bounding box center [664, 305] width 878 height 24
type input "na"
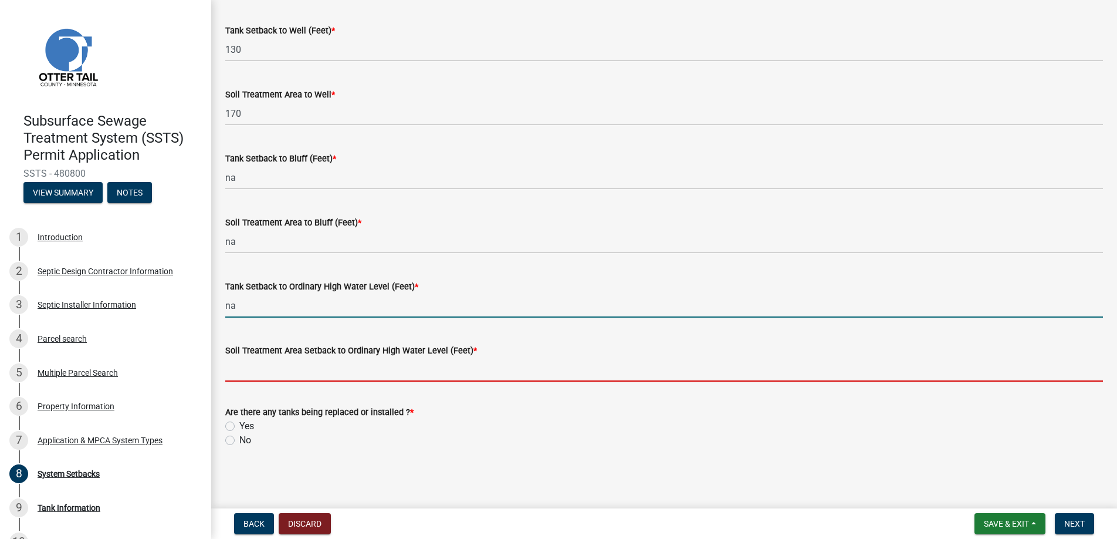
drag, startPoint x: 306, startPoint y: 367, endPoint x: 312, endPoint y: 378, distance: 12.6
click at [306, 367] on input "Soil Treatment Area Setback to Ordinary High Water Level (Feet) *" at bounding box center [664, 369] width 878 height 24
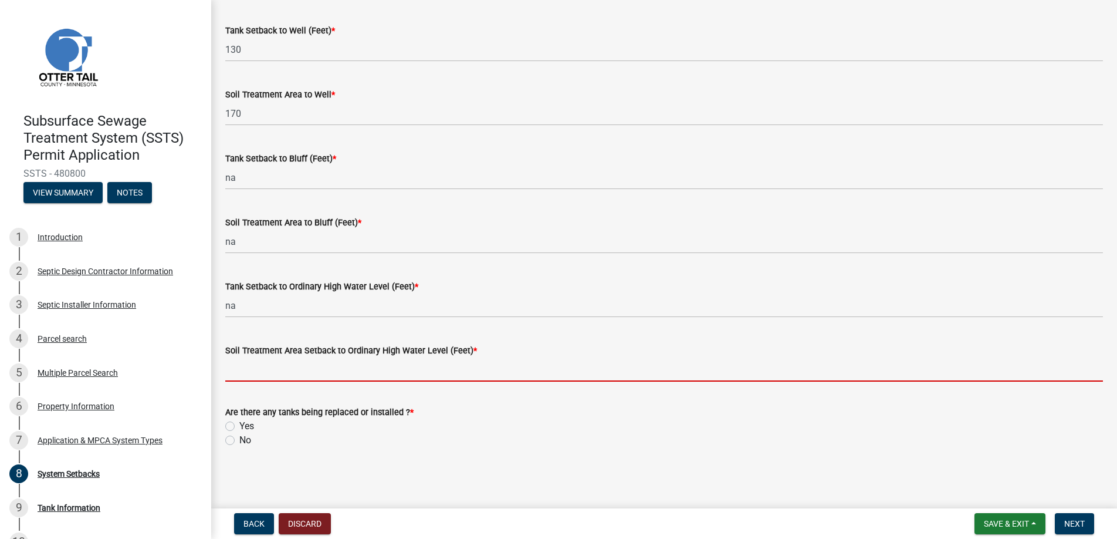
type input "na"
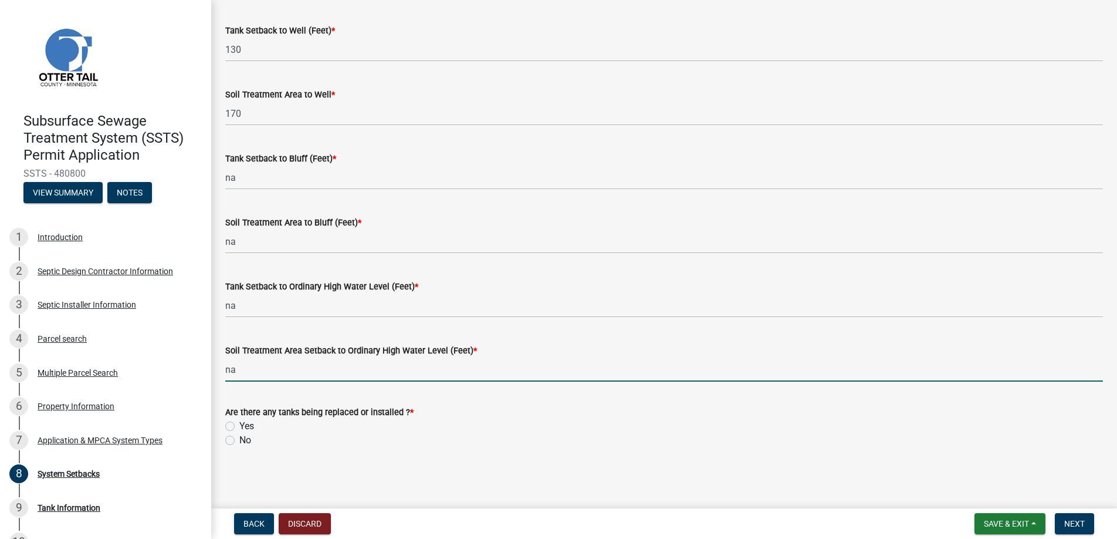
click at [239, 425] on label "Yes" at bounding box center [246, 426] width 15 height 14
click at [239, 425] on input "Yes" at bounding box center [243, 423] width 8 height 8
radio input "true"
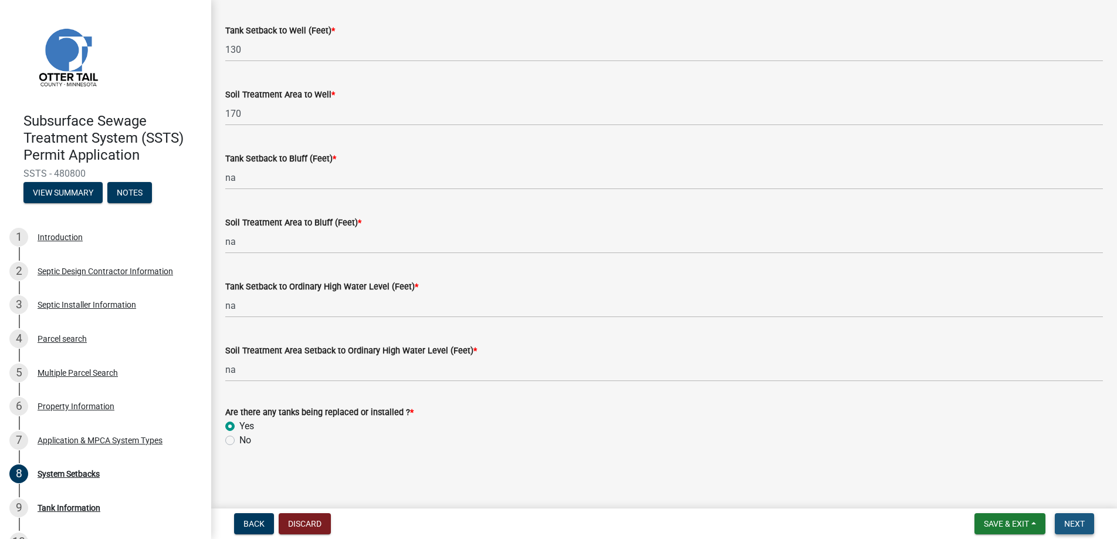
click at [1069, 521] on span "Next" at bounding box center [1075, 523] width 21 height 9
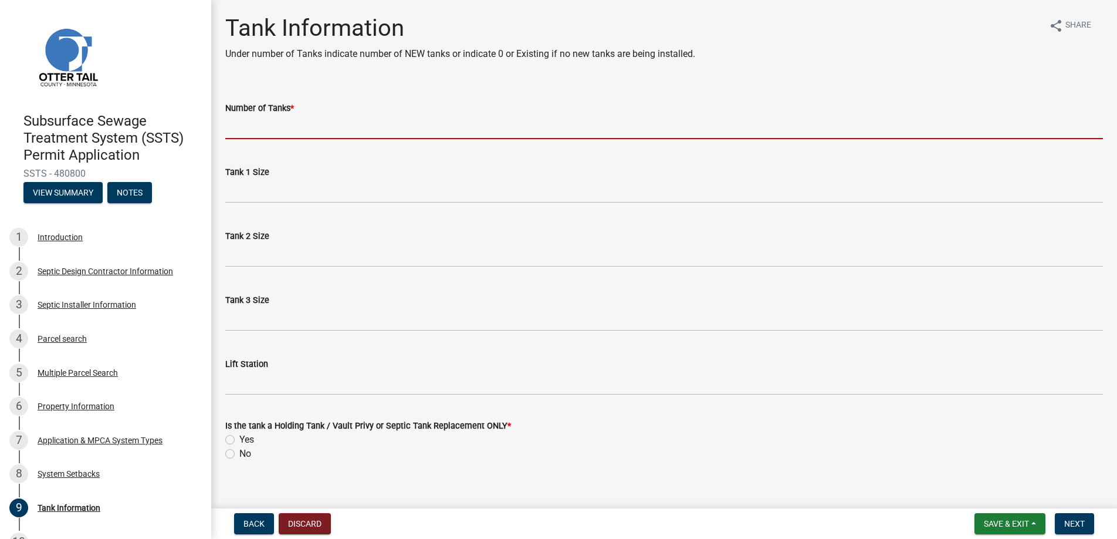
click at [255, 127] on input "Number of Tanks *" at bounding box center [664, 127] width 878 height 24
type input "1"
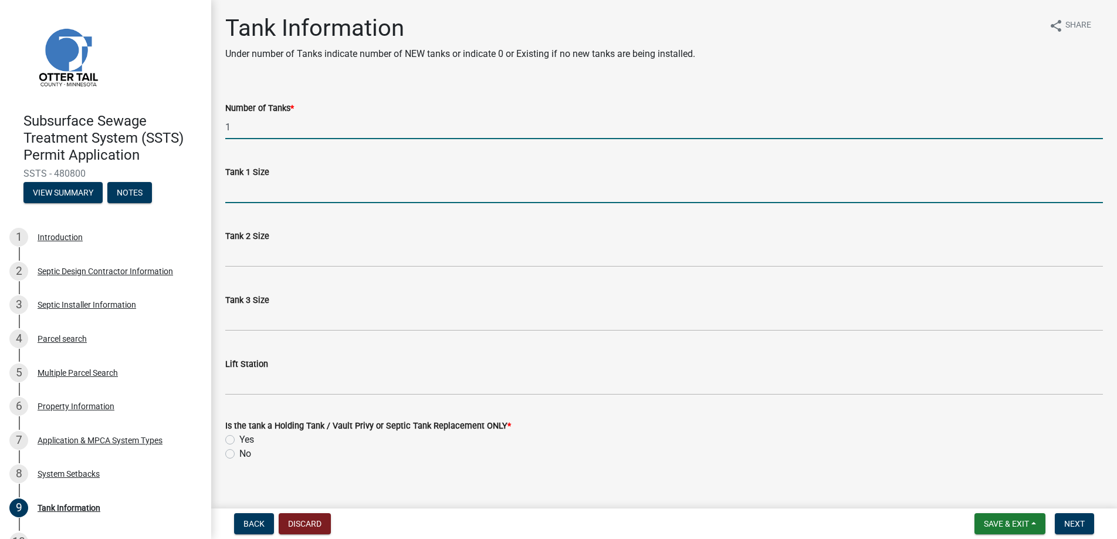
click at [248, 192] on input "Tank 1 Size" at bounding box center [664, 191] width 878 height 24
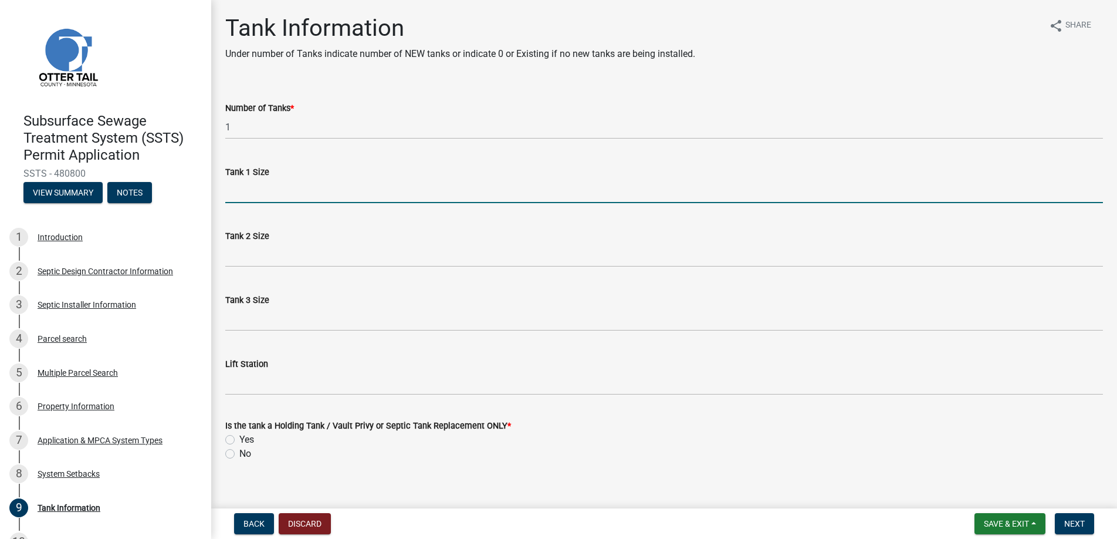
type input "1000"
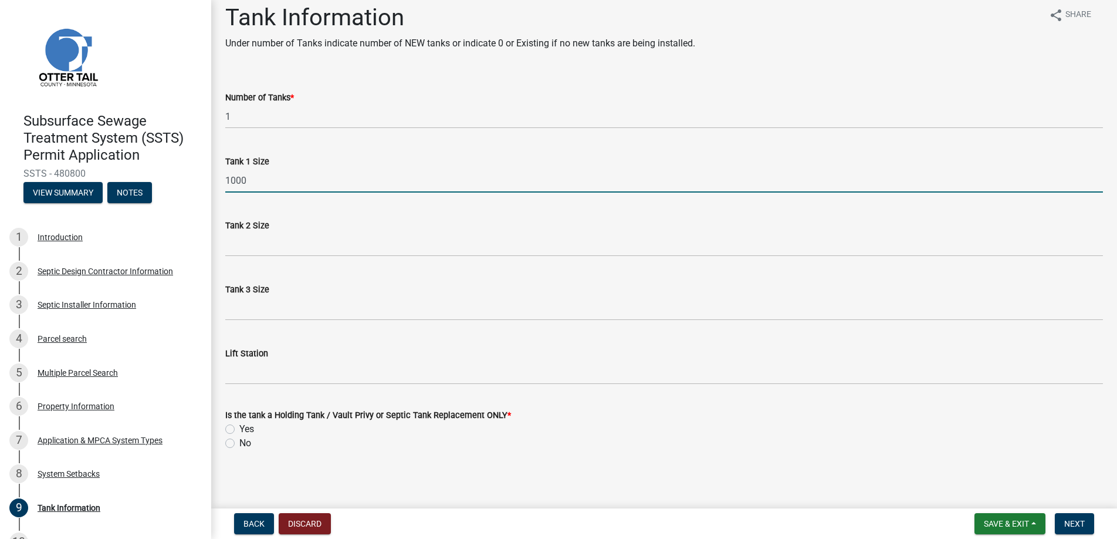
scroll to position [13, 0]
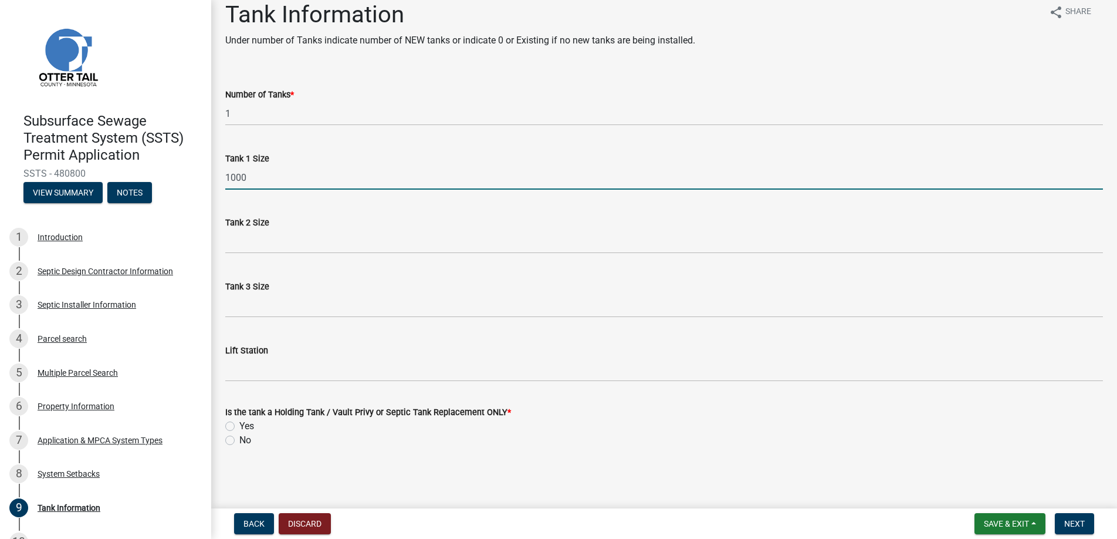
click at [239, 442] on label "No" at bounding box center [245, 440] width 12 height 14
click at [239, 441] on input "No" at bounding box center [243, 437] width 8 height 8
radio input "true"
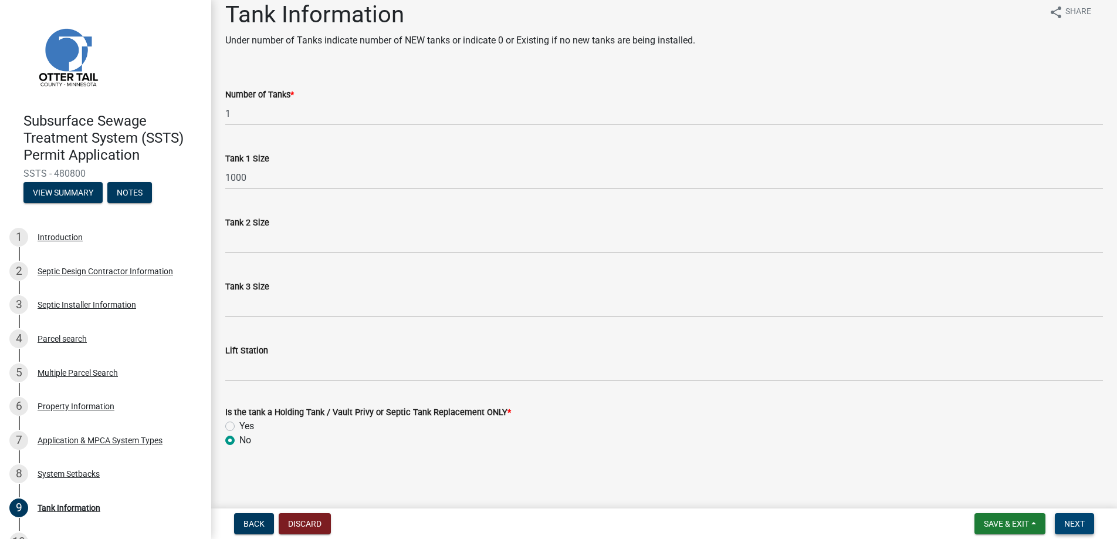
click at [1075, 521] on span "Next" at bounding box center [1075, 523] width 21 height 9
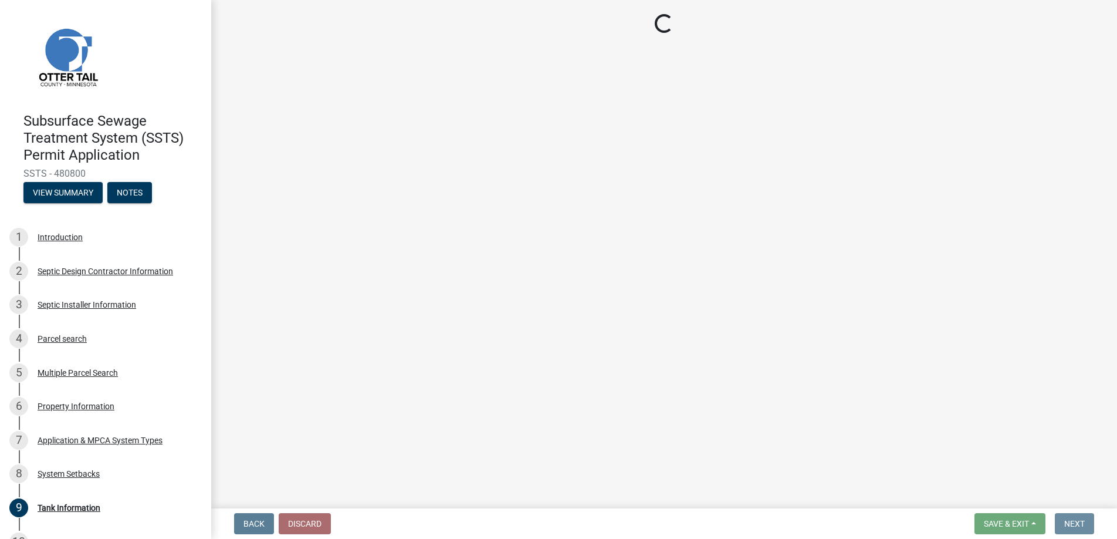
scroll to position [0, 0]
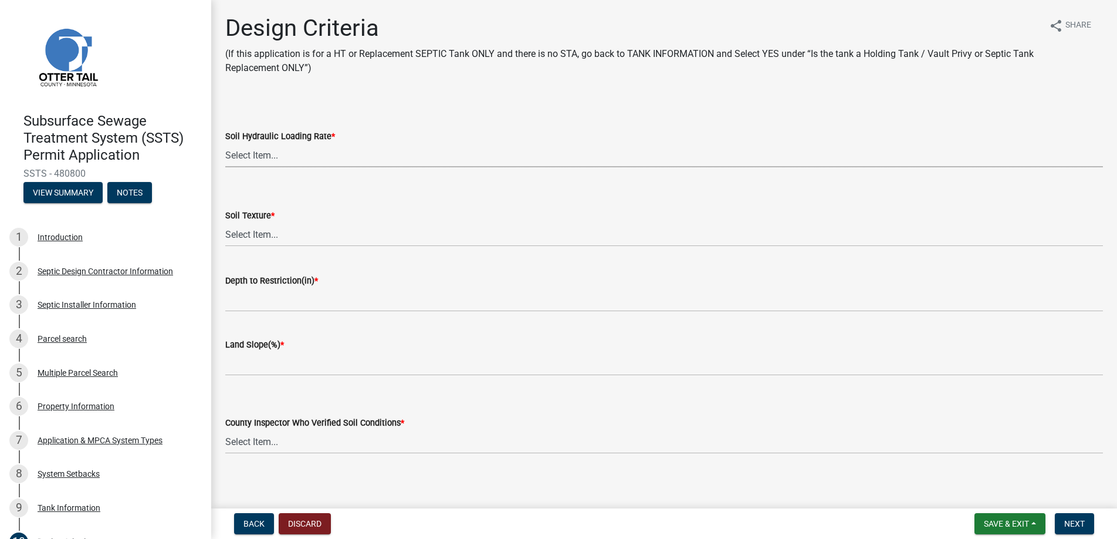
click at [256, 151] on select "Select Item... 1.6 gpd/ft2 1.2 gpd/ft2 1.0 gpd/ft2 0.87 gpd/ft2 0.78 gpd/ft2 0.…" at bounding box center [664, 155] width 878 height 24
click at [225, 143] on select "Select Item... 1.6 gpd/ft2 1.2 gpd/ft2 1.0 gpd/ft2 0.87 gpd/ft2 0.78 gpd/ft2 0.…" at bounding box center [664, 155] width 878 height 24
select select "eaa6e4cf-be76-4366-bfe5-e87acfaaf3f4"
click at [262, 232] on select "Select Item... Coarse Sand (COS) Sand (S) Fine Sand (FS) Very Fine Sand (VFS) L…" at bounding box center [664, 234] width 878 height 24
click at [225, 222] on select "Select Item... Coarse Sand (COS) Sand (S) Fine Sand (FS) Very Fine Sand (VFS) L…" at bounding box center [664, 234] width 878 height 24
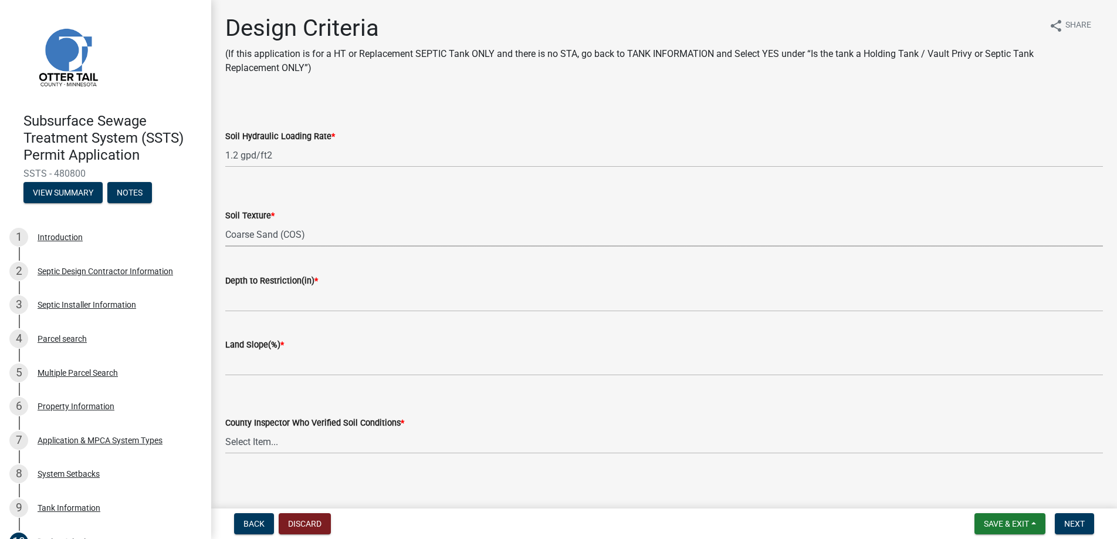
select select "f37be776-9ffe-4072-8cbd-7112b1ba2642"
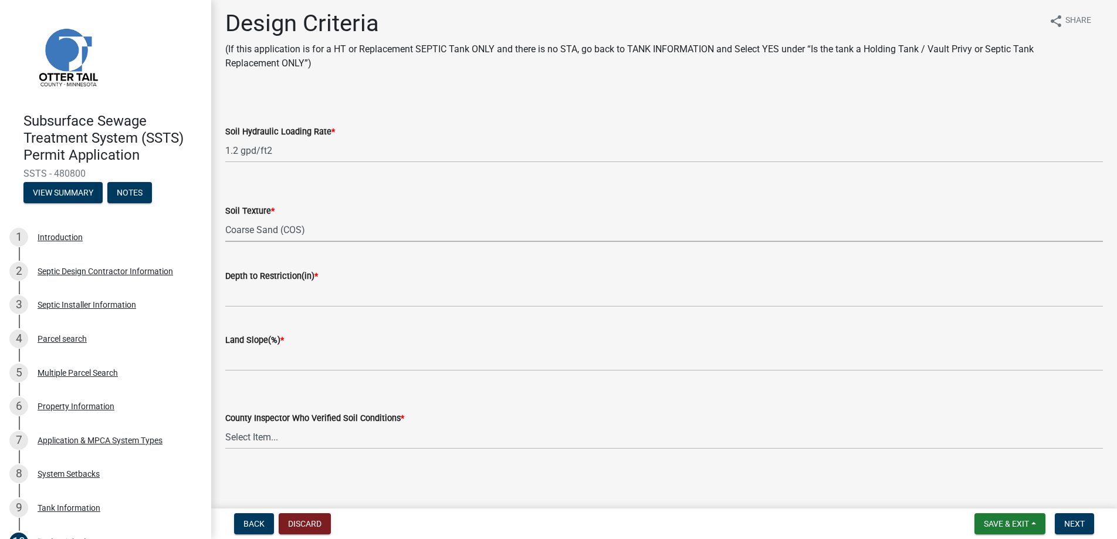
scroll to position [6, 0]
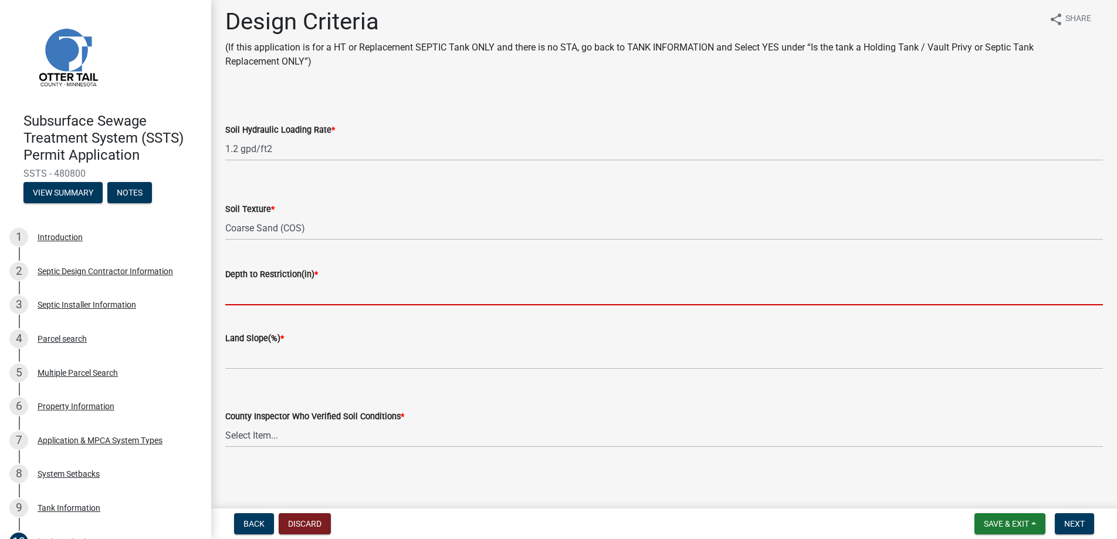
click at [276, 295] on input "Depth to Restriction(in) *" at bounding box center [664, 293] width 878 height 24
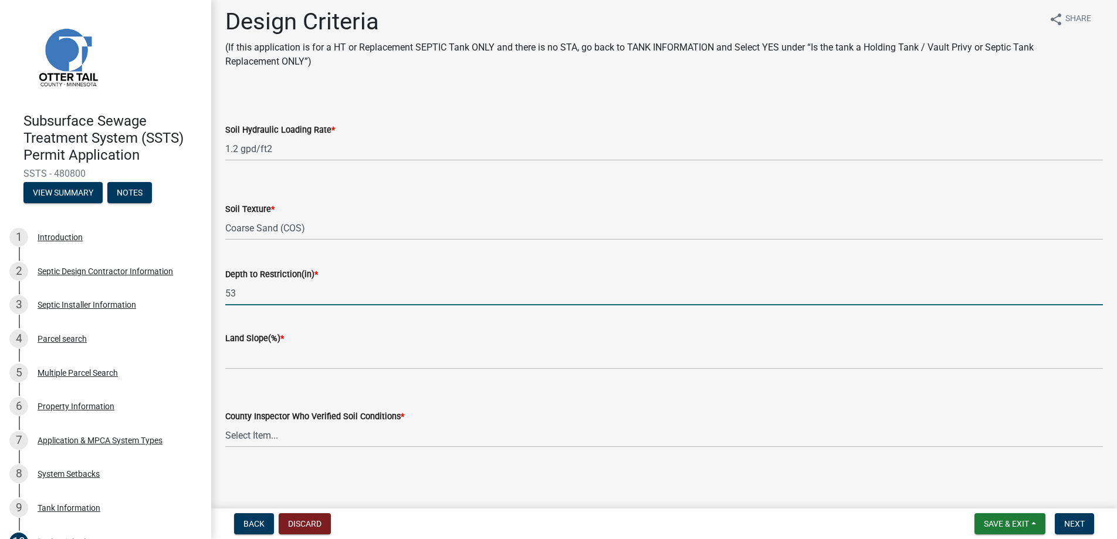
type input "53"
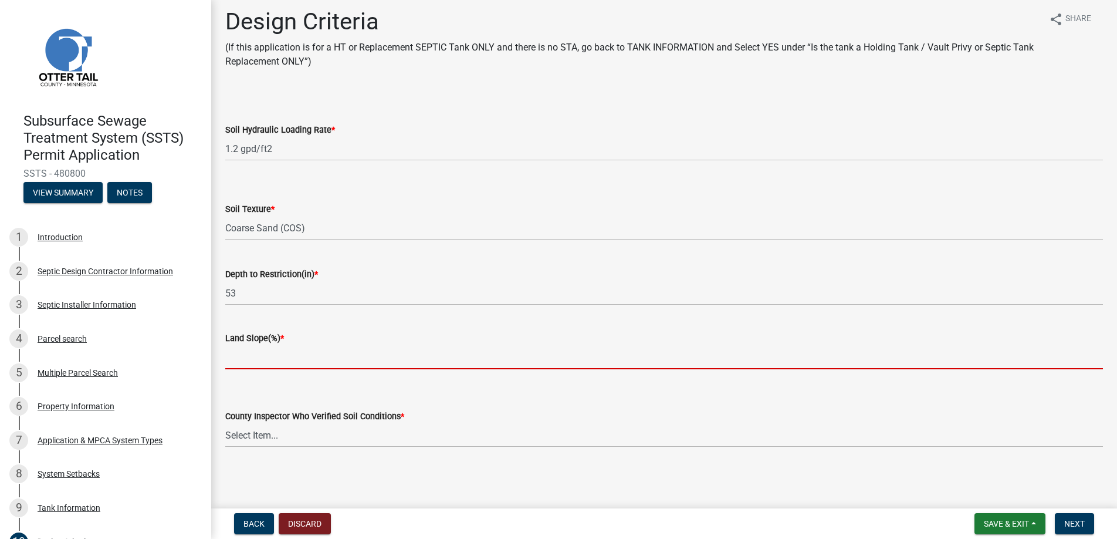
click at [259, 353] on input "Land Slope(%) *" at bounding box center [664, 357] width 878 height 24
type input "5"
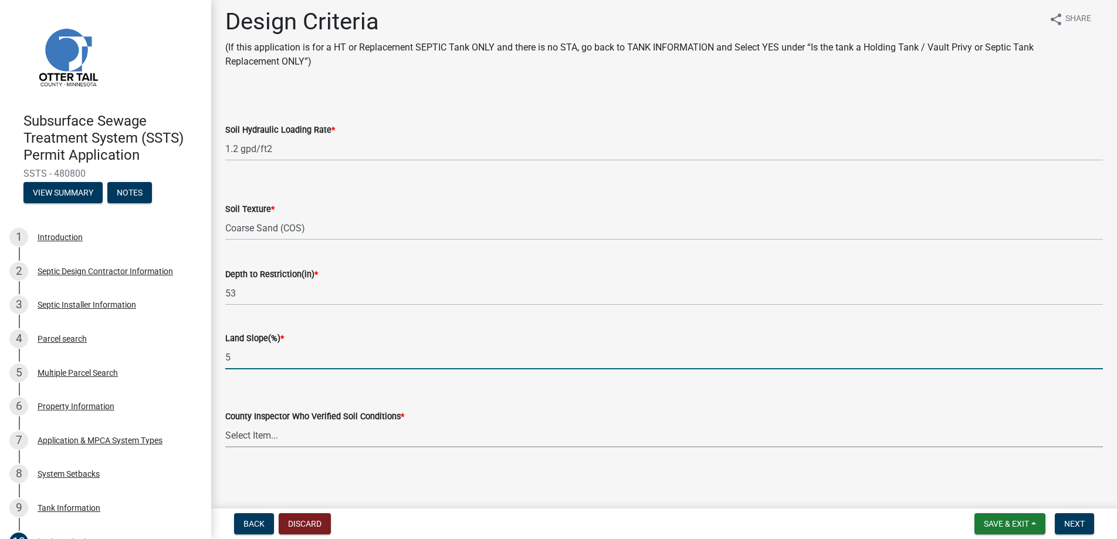
click at [259, 434] on select "Select Item... Alexis Newark Andrea Perales Brittany Tollefson Chris LeClair Co…" at bounding box center [664, 435] width 878 height 24
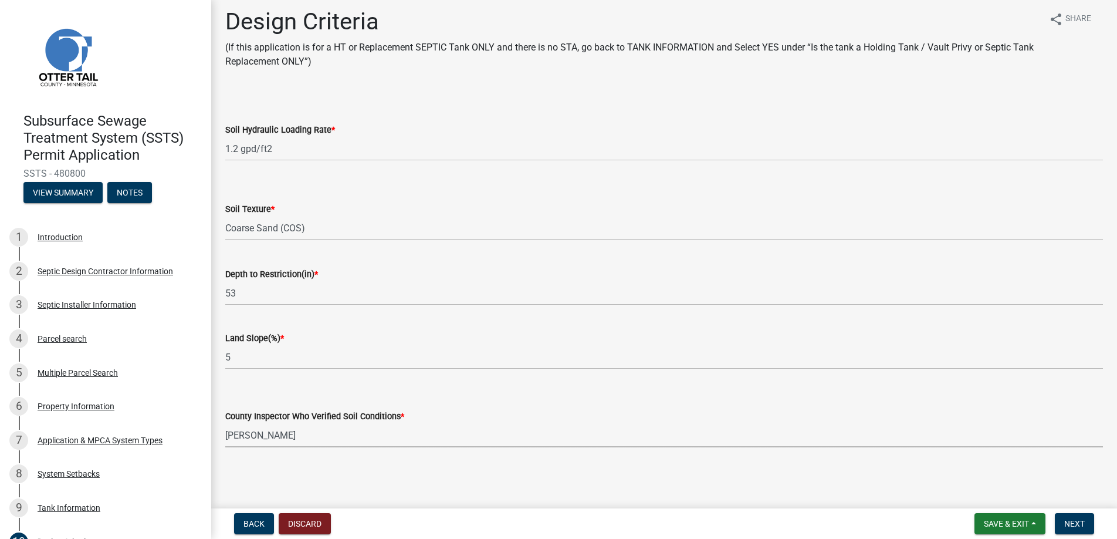
click at [225, 423] on select "Select Item... Alexis Newark Andrea Perales Brittany Tollefson Chris LeClair Co…" at bounding box center [664, 435] width 878 height 24
select select "643267e1-855b-462d-a385-c521968adb40"
click at [1077, 522] on span "Next" at bounding box center [1075, 523] width 21 height 9
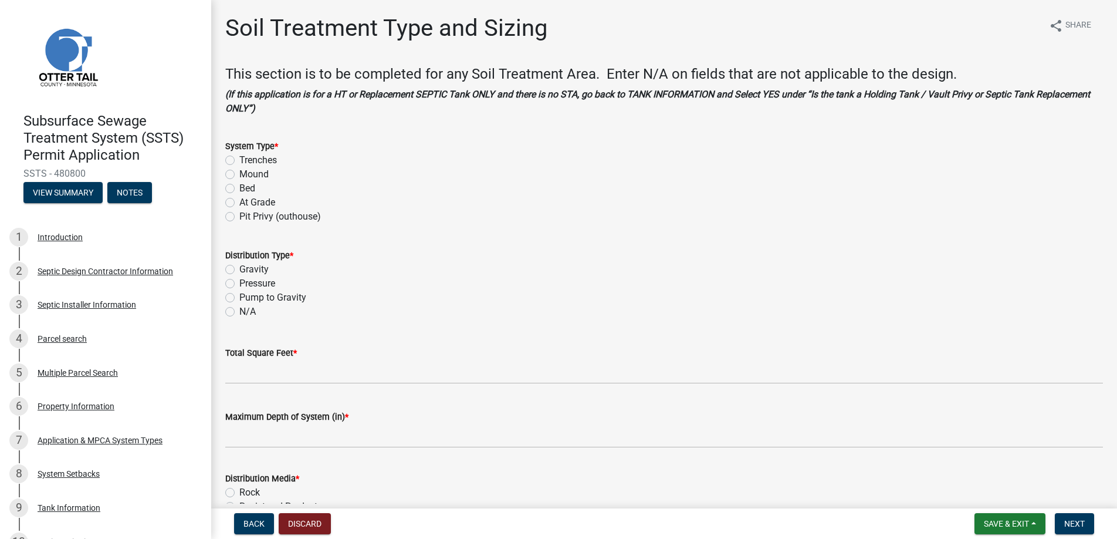
click at [239, 158] on label "Trenches" at bounding box center [258, 160] width 38 height 14
click at [239, 158] on input "Trenches" at bounding box center [243, 157] width 8 height 8
radio input "true"
click at [239, 268] on label "Gravity" at bounding box center [253, 269] width 29 height 14
click at [239, 268] on input "Gravity" at bounding box center [243, 266] width 8 height 8
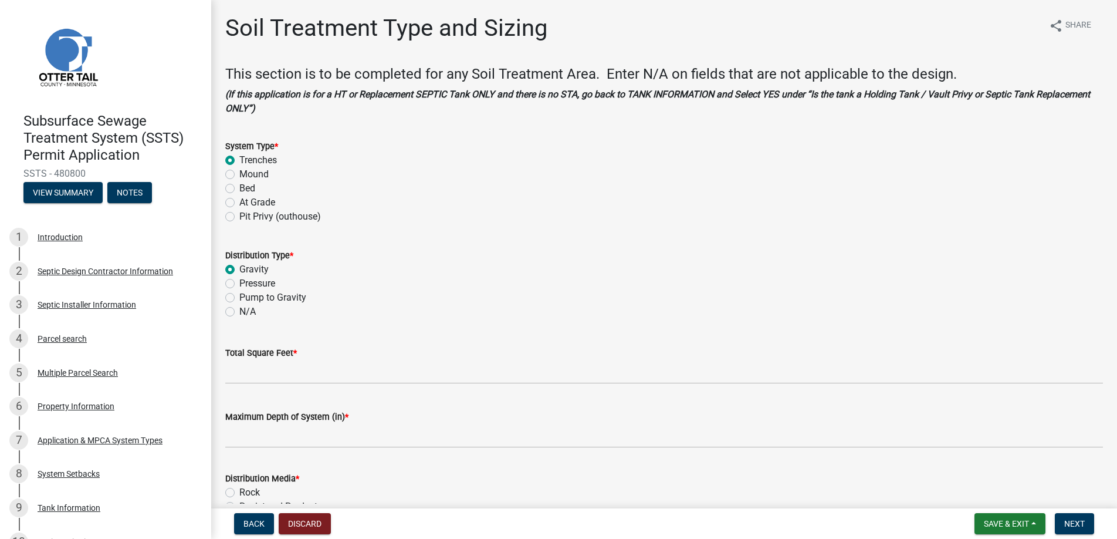
radio input "true"
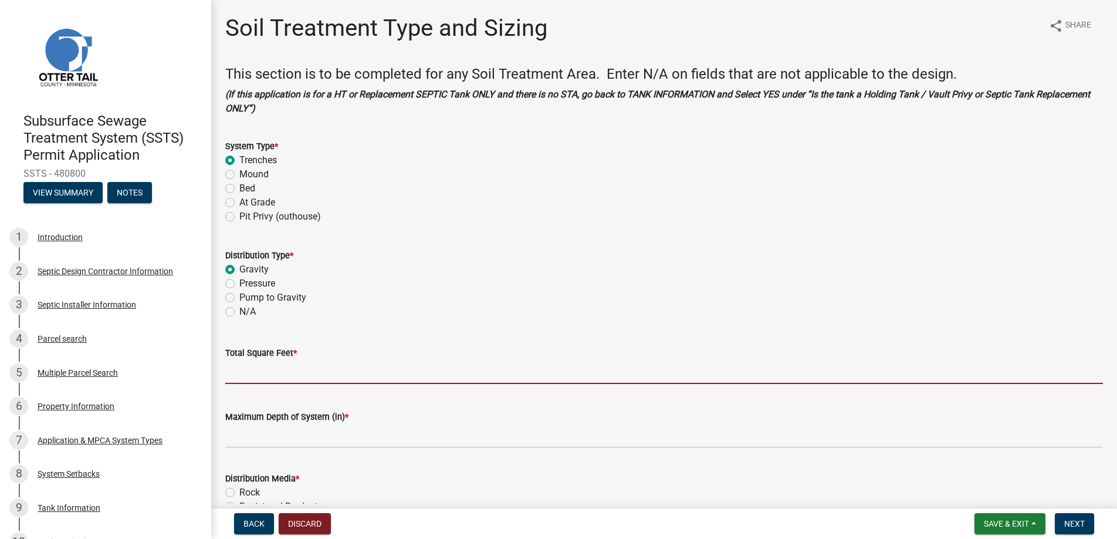
click at [255, 369] on input "Total Square Feet *" at bounding box center [664, 372] width 878 height 24
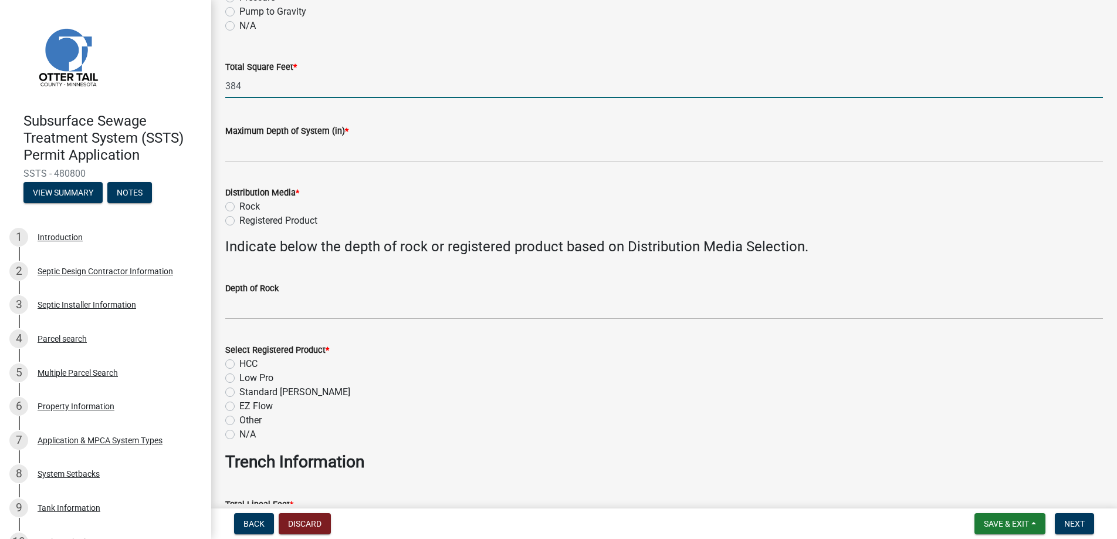
scroll to position [293, 0]
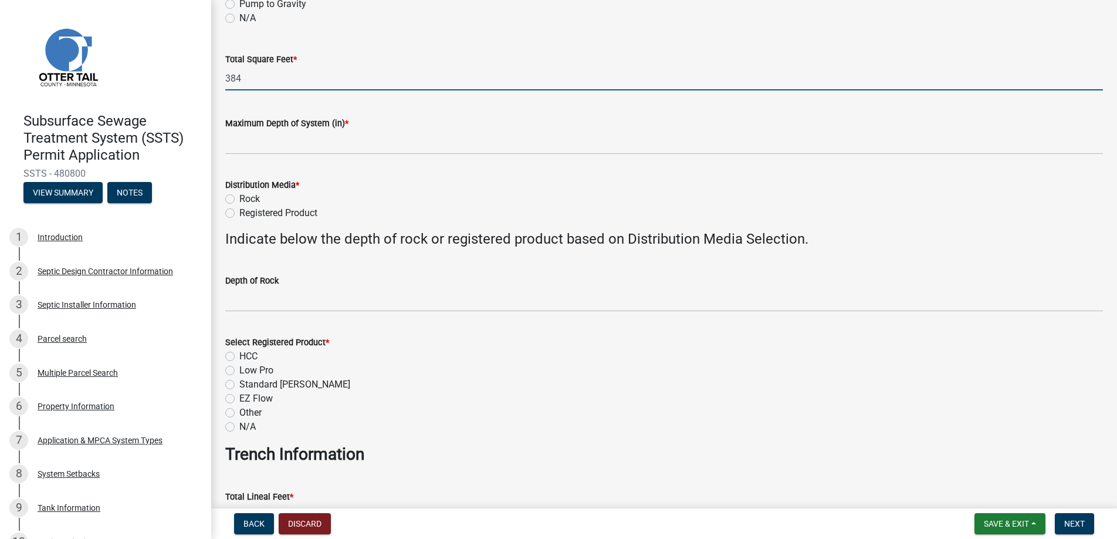
type input "384"
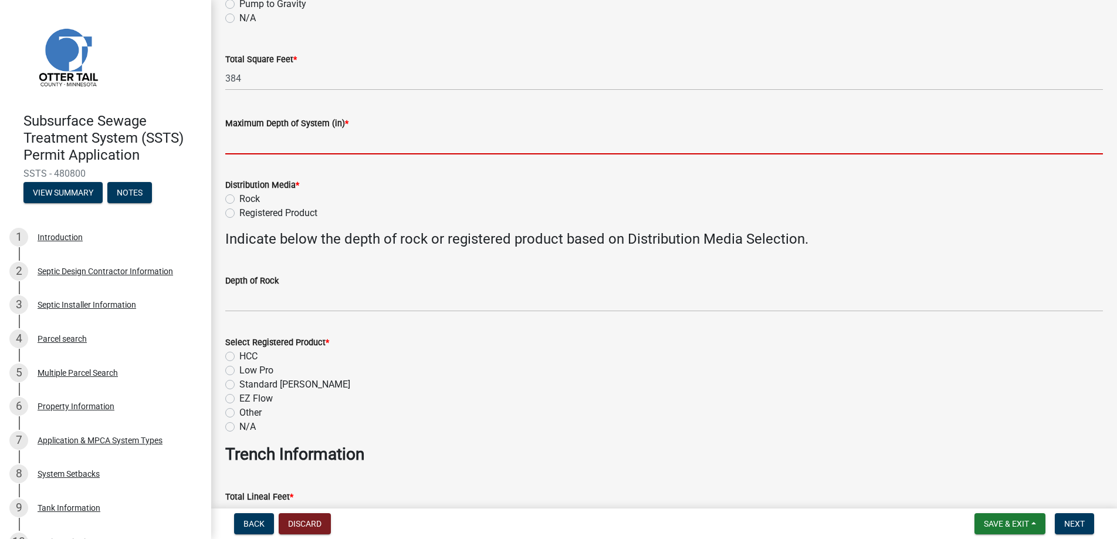
click at [281, 137] on input "Maximum Depth of System (in) *" at bounding box center [664, 142] width 878 height 24
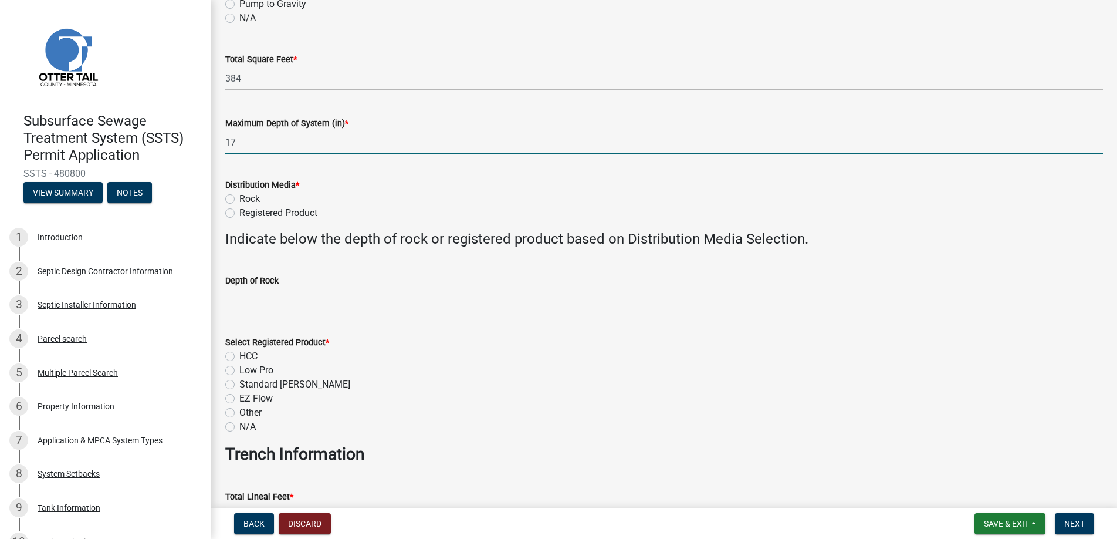
type input "17"
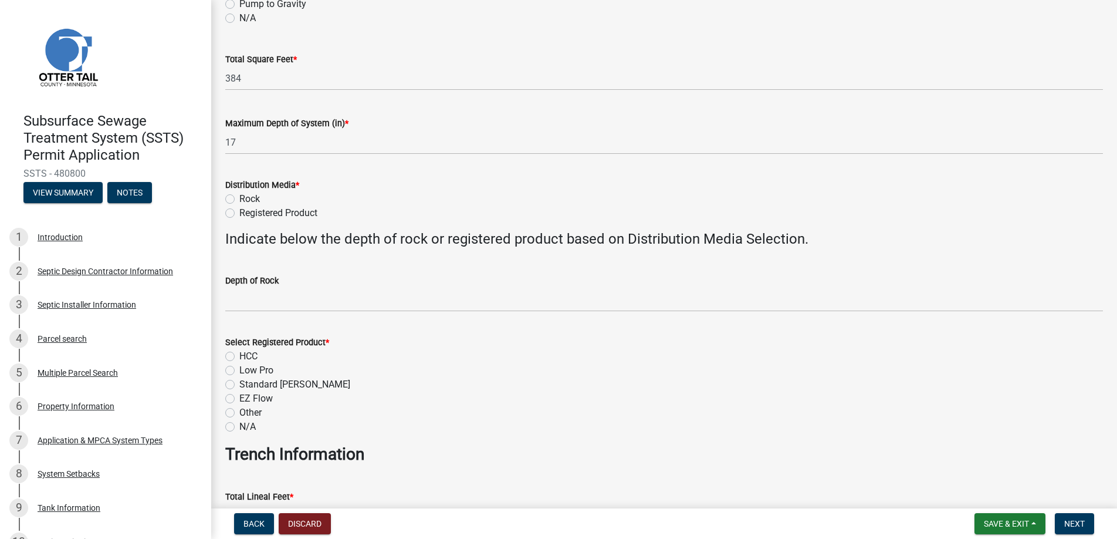
click at [239, 214] on label "Registered Product" at bounding box center [278, 213] width 78 height 14
click at [239, 214] on input "Registered Product" at bounding box center [243, 210] width 8 height 8
radio input "true"
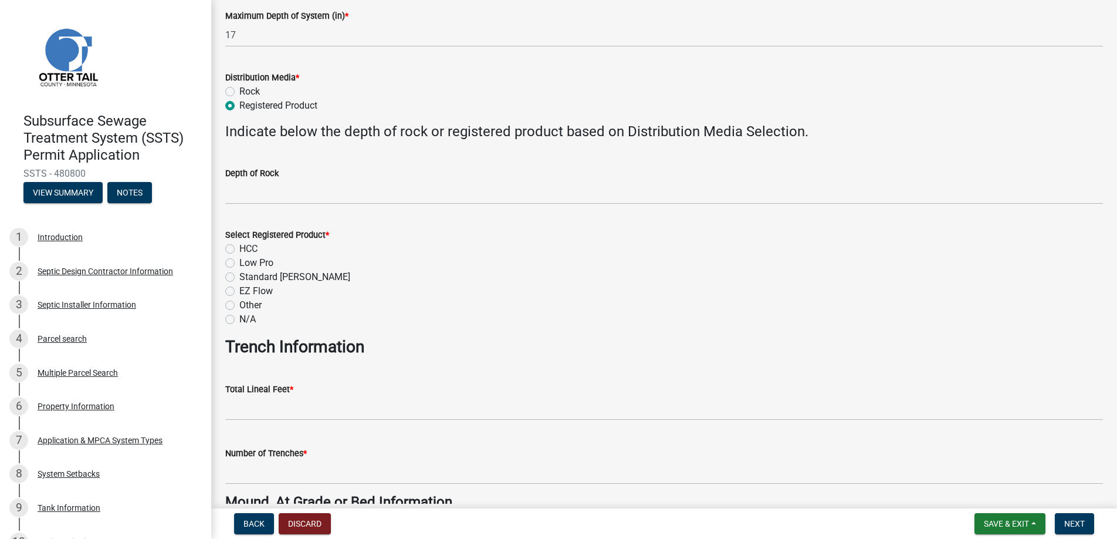
scroll to position [411, 0]
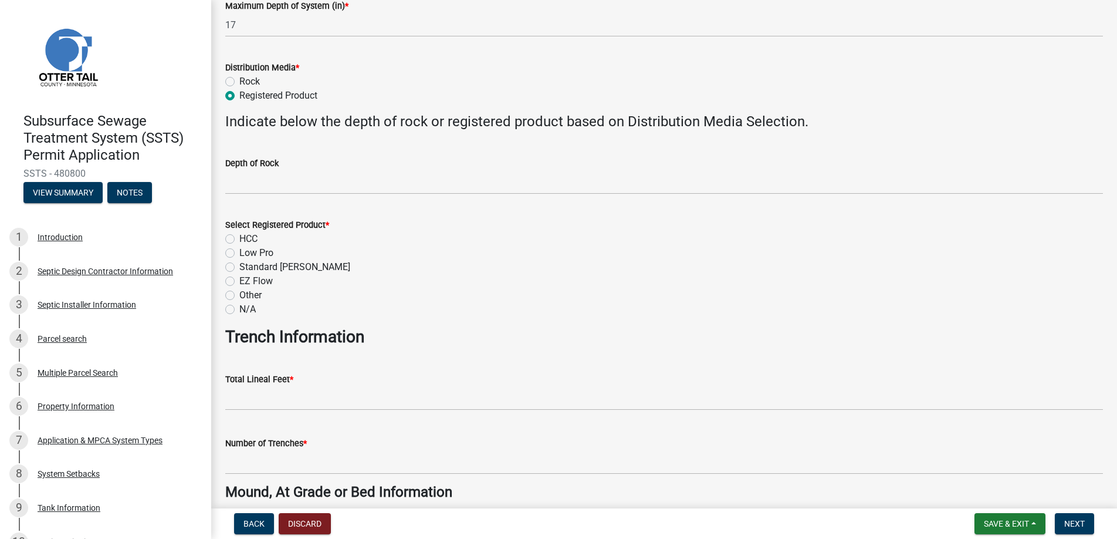
click at [239, 252] on label "Low Pro" at bounding box center [256, 253] width 34 height 14
click at [239, 252] on input "Low Pro" at bounding box center [243, 250] width 8 height 8
radio input "true"
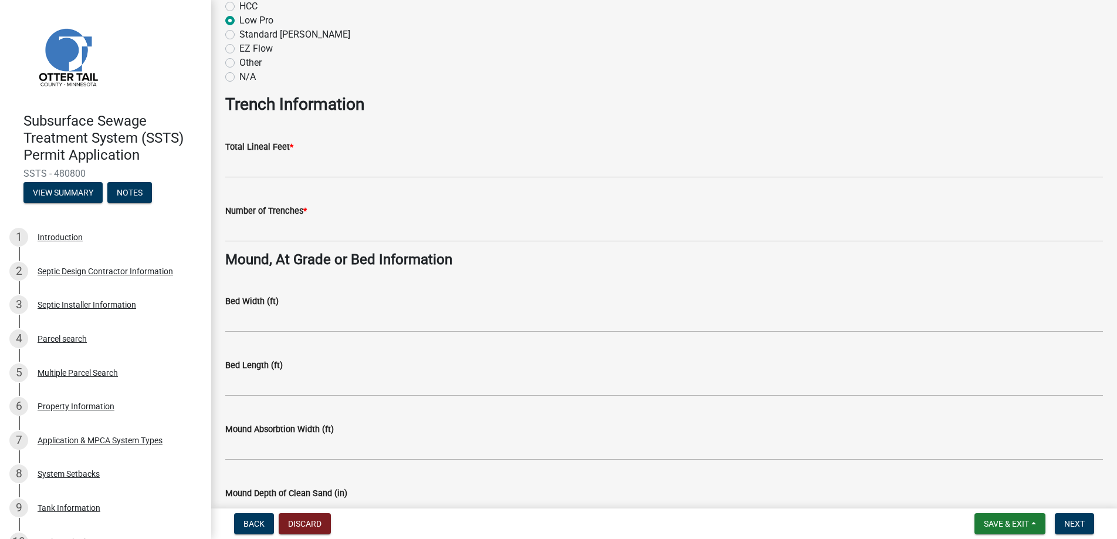
scroll to position [646, 0]
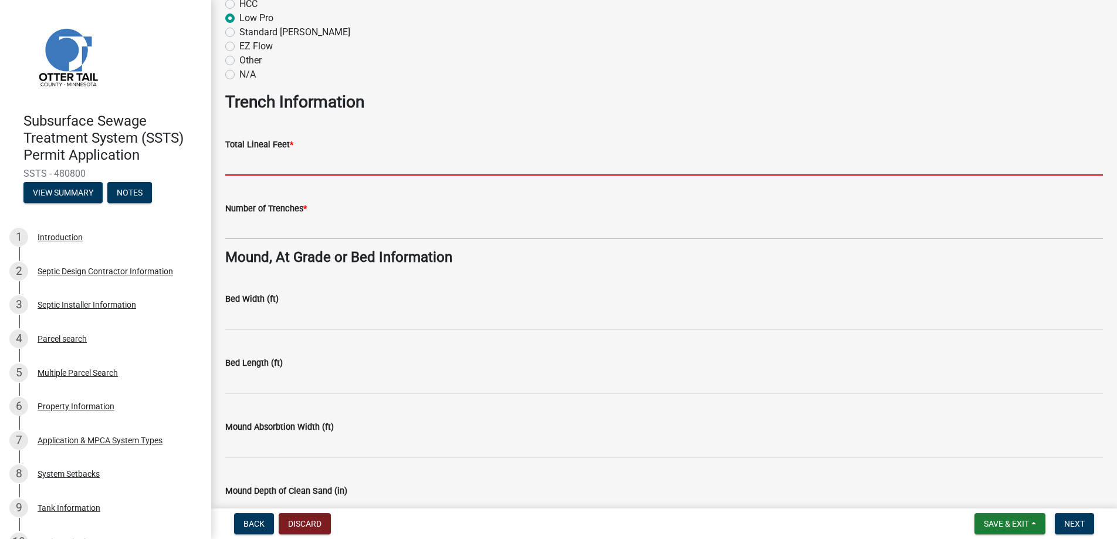
click at [262, 163] on input "Total Lineal Feet *" at bounding box center [664, 163] width 878 height 24
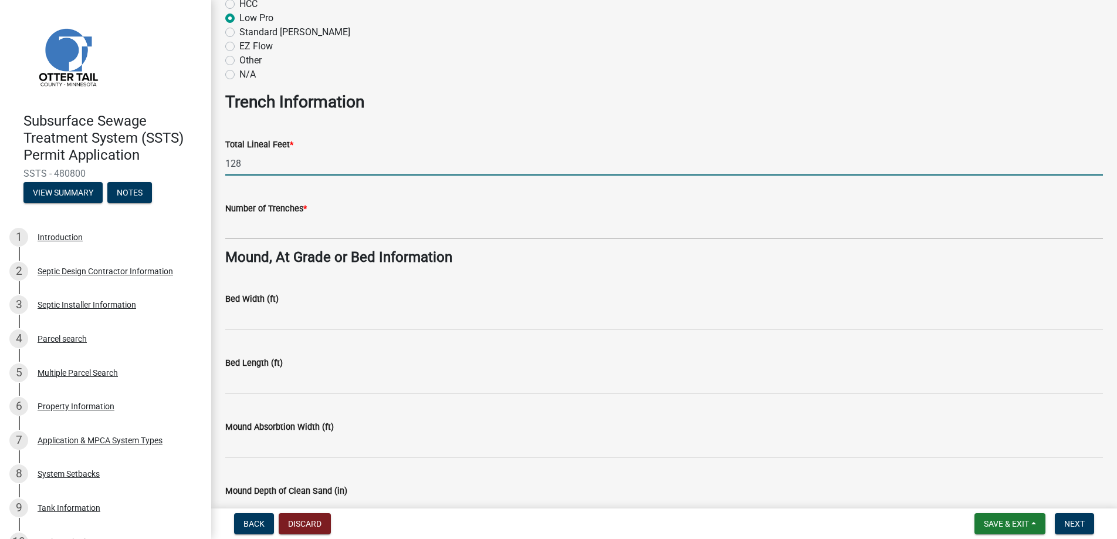
type input "128"
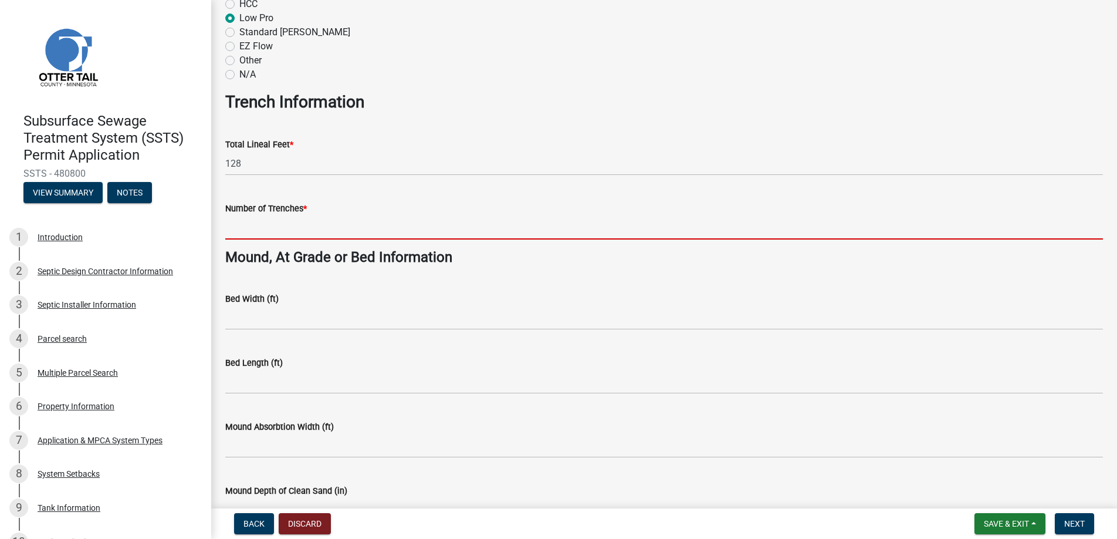
click at [260, 226] on input "Number of Trenches *" at bounding box center [664, 227] width 878 height 24
type input "7"
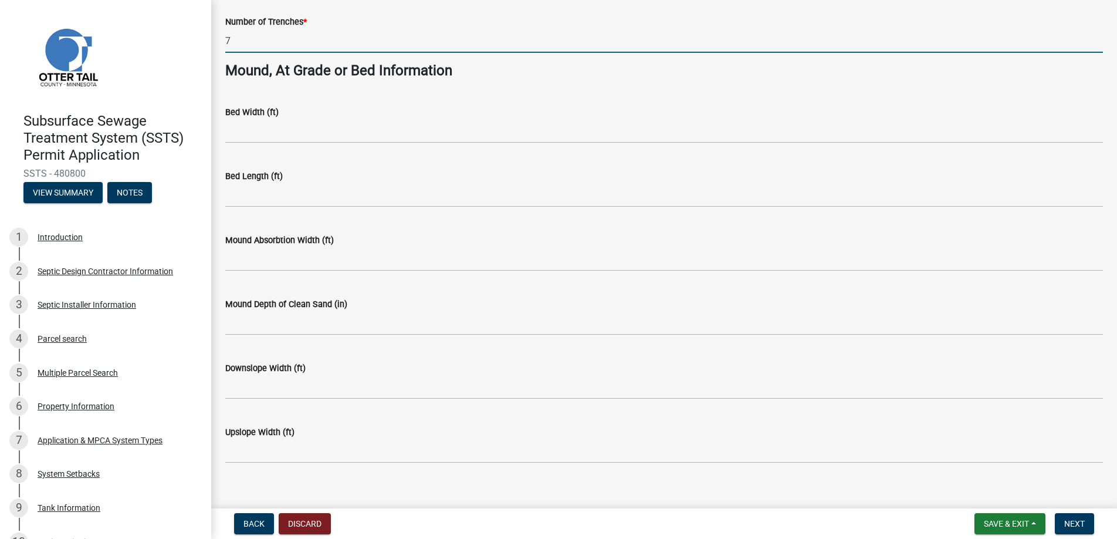
scroll to position [847, 0]
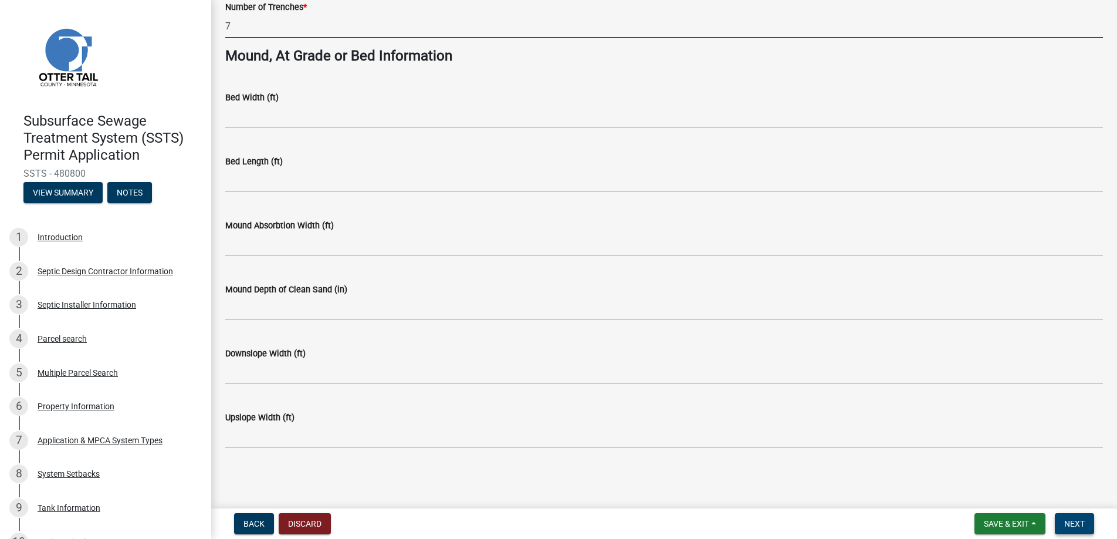
click at [1076, 519] on span "Next" at bounding box center [1075, 523] width 21 height 9
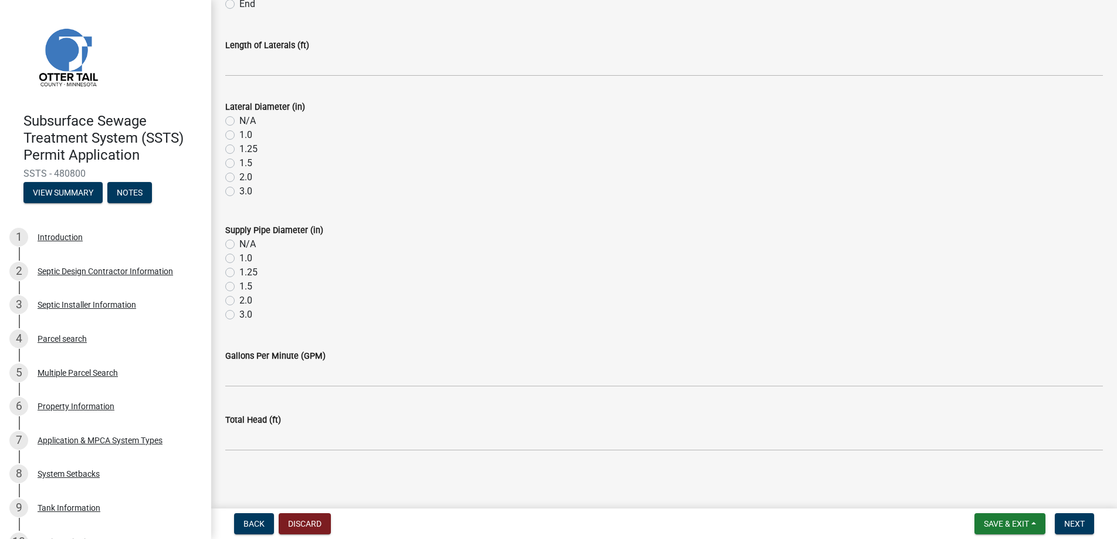
scroll to position [414, 0]
click at [1074, 525] on span "Next" at bounding box center [1075, 523] width 21 height 9
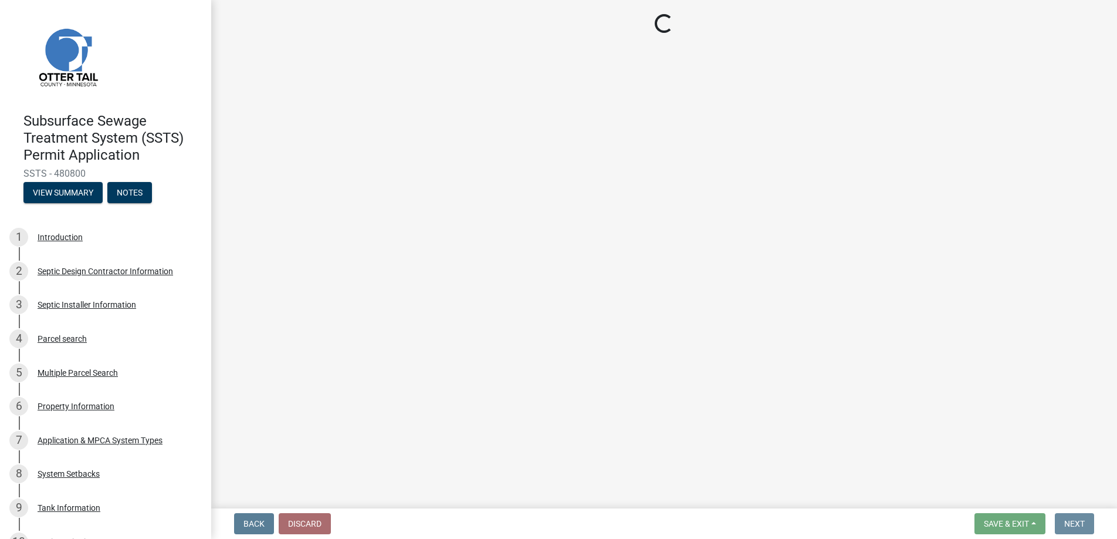
scroll to position [0, 0]
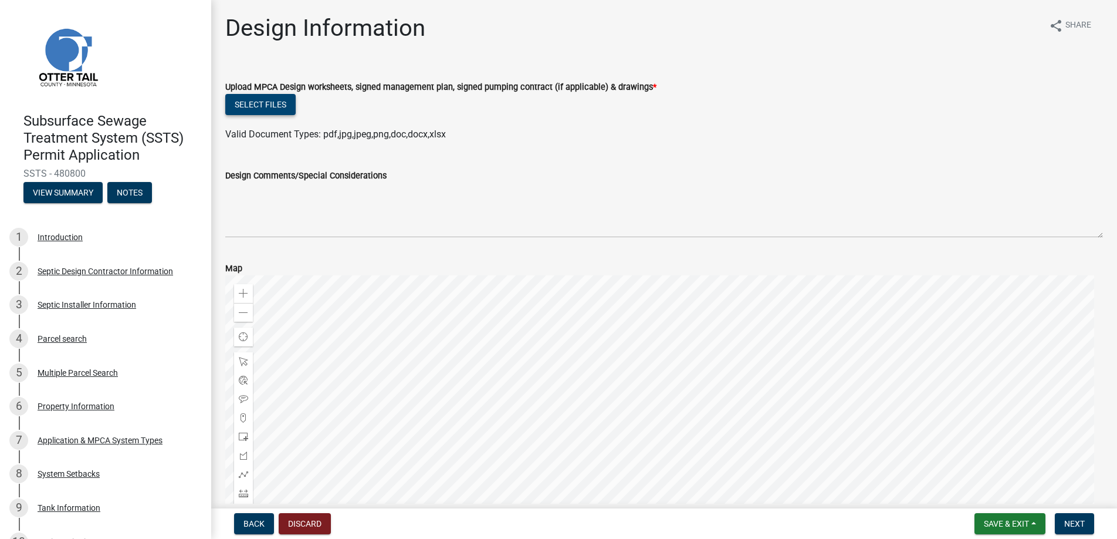
click at [255, 99] on button "Select files" at bounding box center [260, 104] width 70 height 21
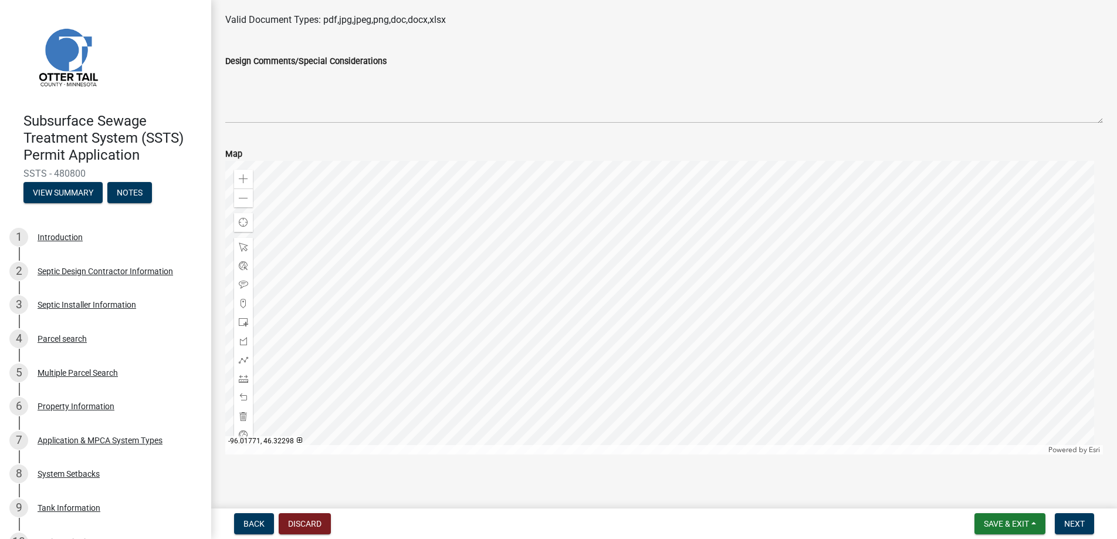
scroll to position [421, 0]
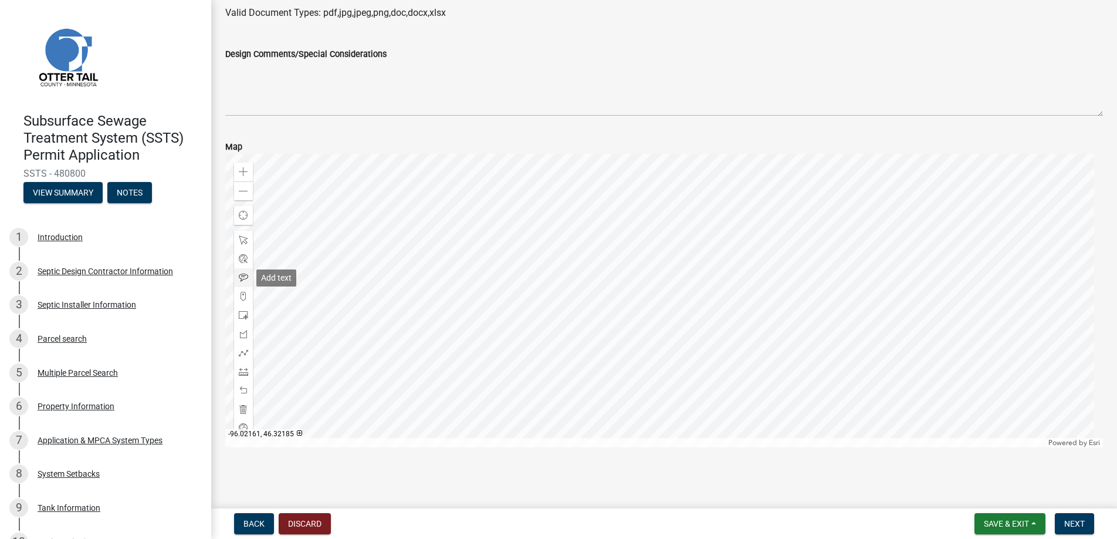
click at [244, 273] on span at bounding box center [243, 277] width 9 height 9
click at [612, 303] on div at bounding box center [664, 300] width 878 height 293
click at [640, 333] on div at bounding box center [664, 300] width 878 height 293
click at [657, 325] on div at bounding box center [664, 300] width 878 height 293
click at [644, 327] on div at bounding box center [664, 300] width 878 height 293
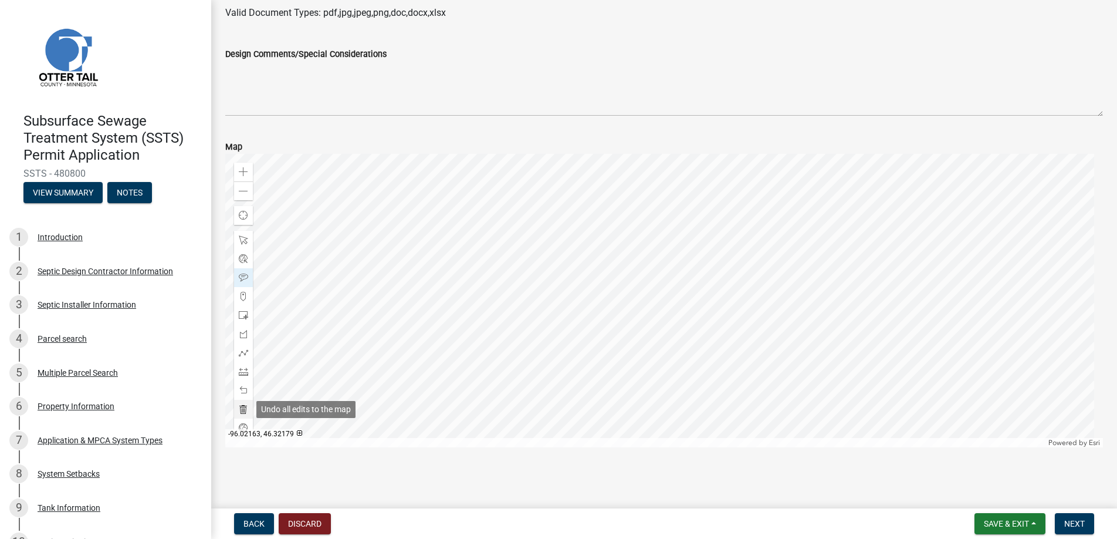
click at [241, 408] on span at bounding box center [243, 408] width 9 height 9
click at [243, 273] on span at bounding box center [243, 277] width 9 height 9
click at [618, 301] on div at bounding box center [664, 300] width 878 height 293
click at [636, 332] on div at bounding box center [664, 300] width 878 height 293
click at [664, 339] on div at bounding box center [664, 300] width 878 height 293
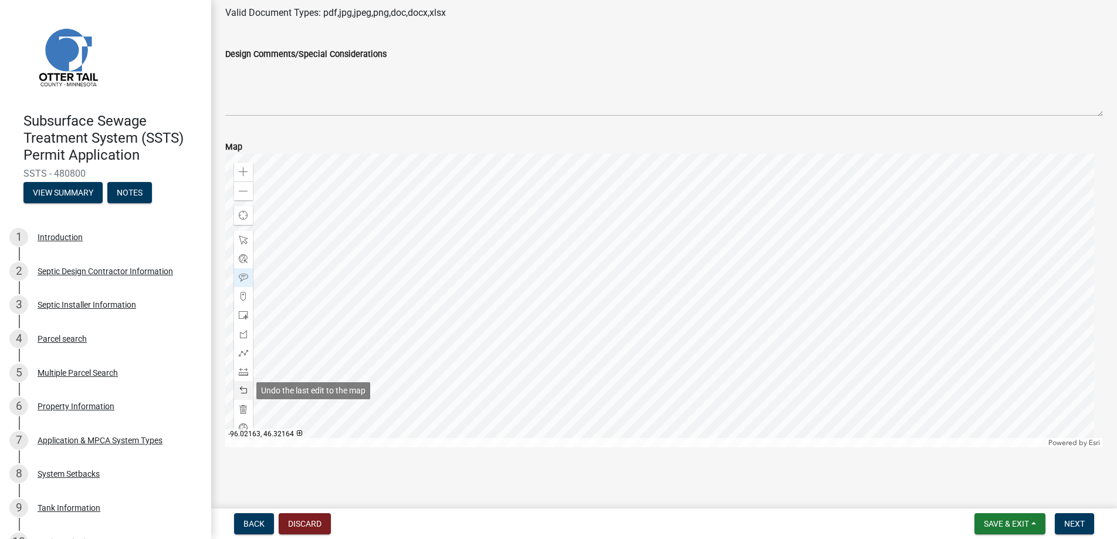
click at [244, 389] on span at bounding box center [243, 390] width 9 height 9
click at [666, 351] on div at bounding box center [664, 300] width 878 height 293
click at [1079, 519] on span "Next" at bounding box center [1075, 523] width 21 height 9
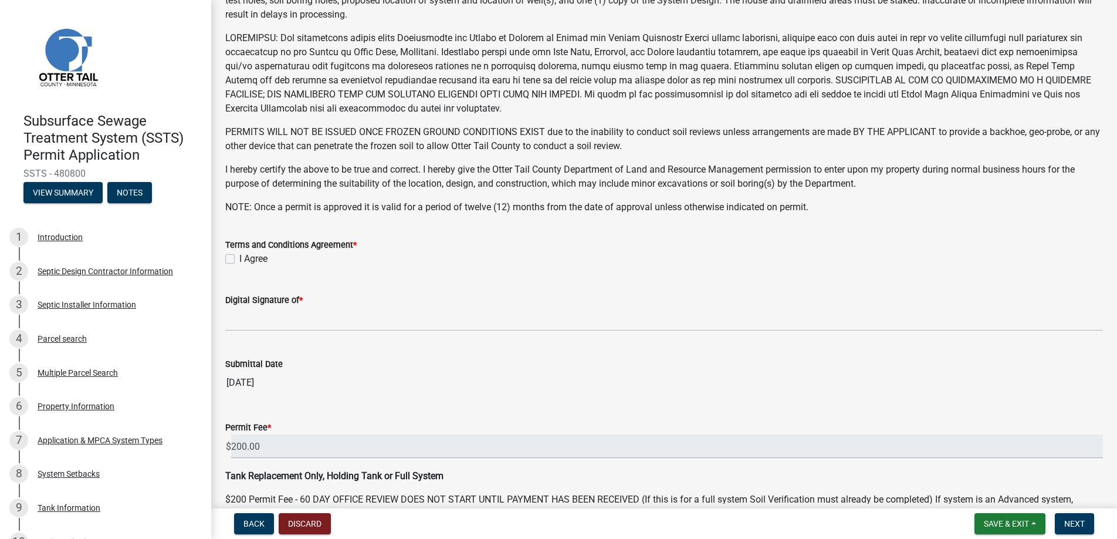
scroll to position [229, 0]
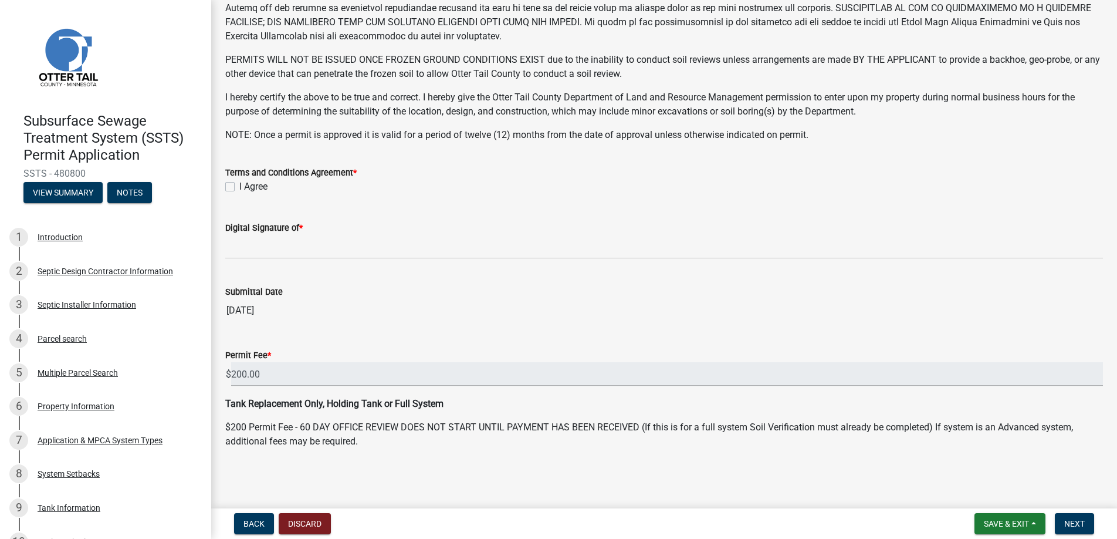
click at [239, 182] on label "I Agree" at bounding box center [253, 187] width 28 height 14
click at [239, 182] on input "I Agree" at bounding box center [243, 184] width 8 height 8
checkbox input "true"
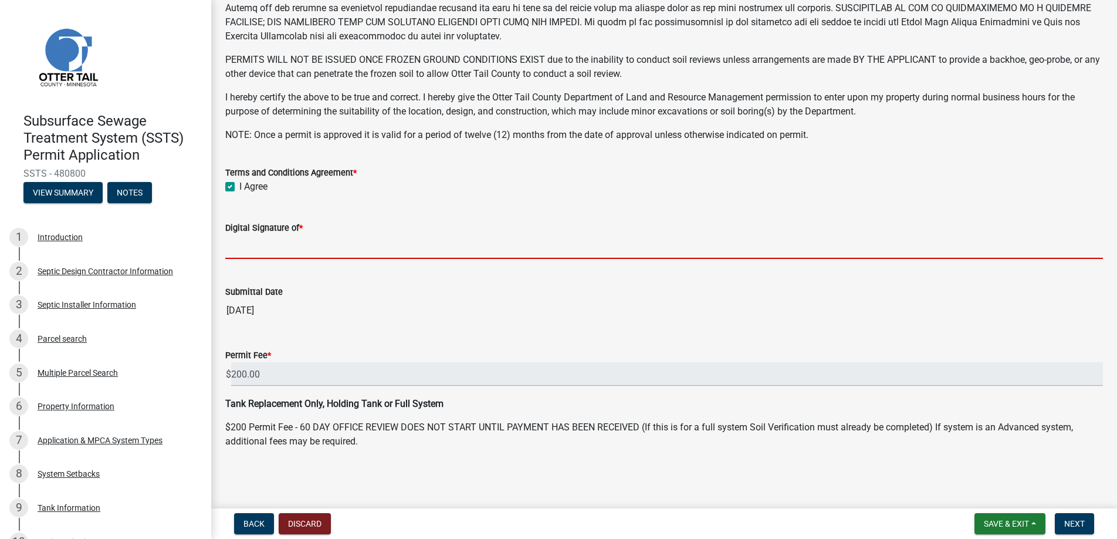
click at [273, 250] on input "Digital Signature of *" at bounding box center [664, 247] width 878 height 24
type input "Bill Schueller"
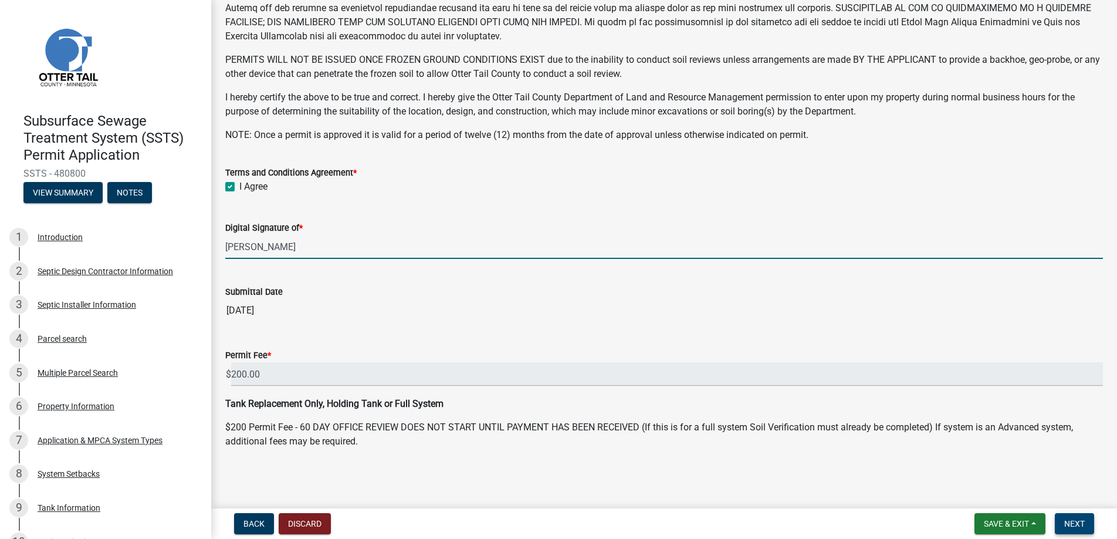
click at [1067, 519] on span "Next" at bounding box center [1075, 523] width 21 height 9
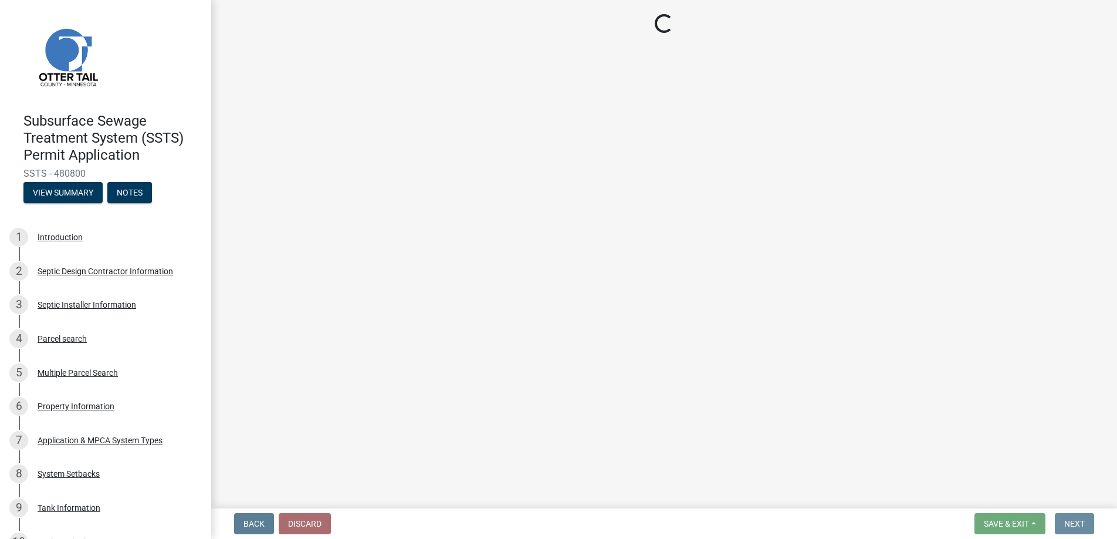
scroll to position [0, 0]
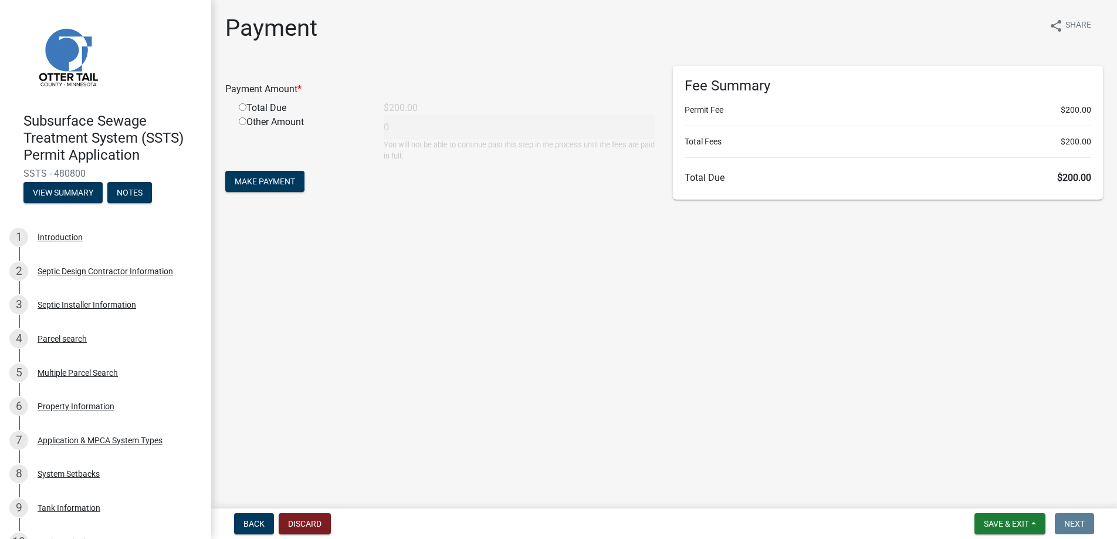
click at [242, 106] on input "radio" at bounding box center [243, 107] width 8 height 8
radio input "true"
type input "200"
click at [264, 178] on span "Make Payment" at bounding box center [265, 181] width 60 height 9
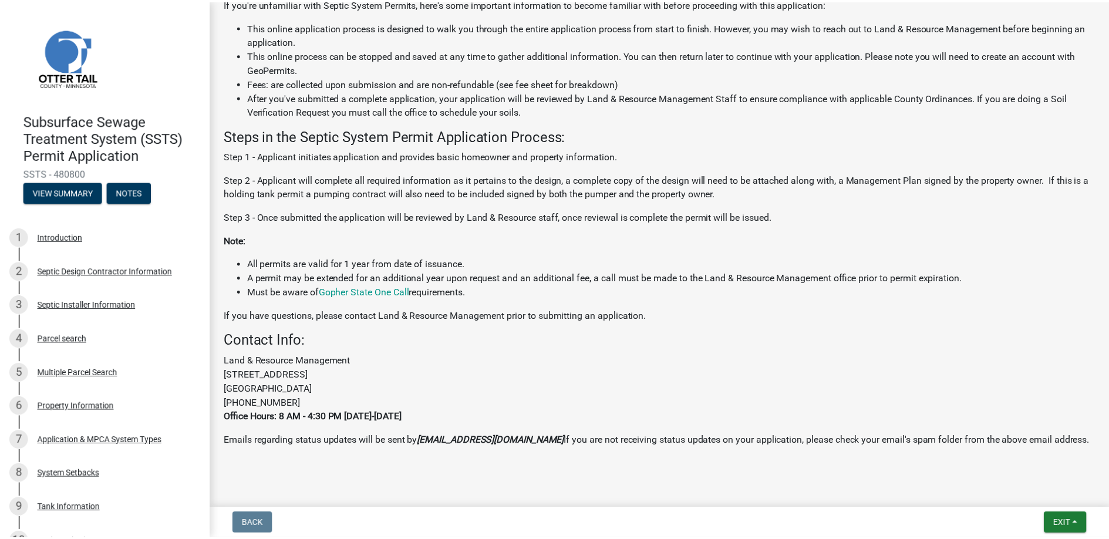
scroll to position [242, 0]
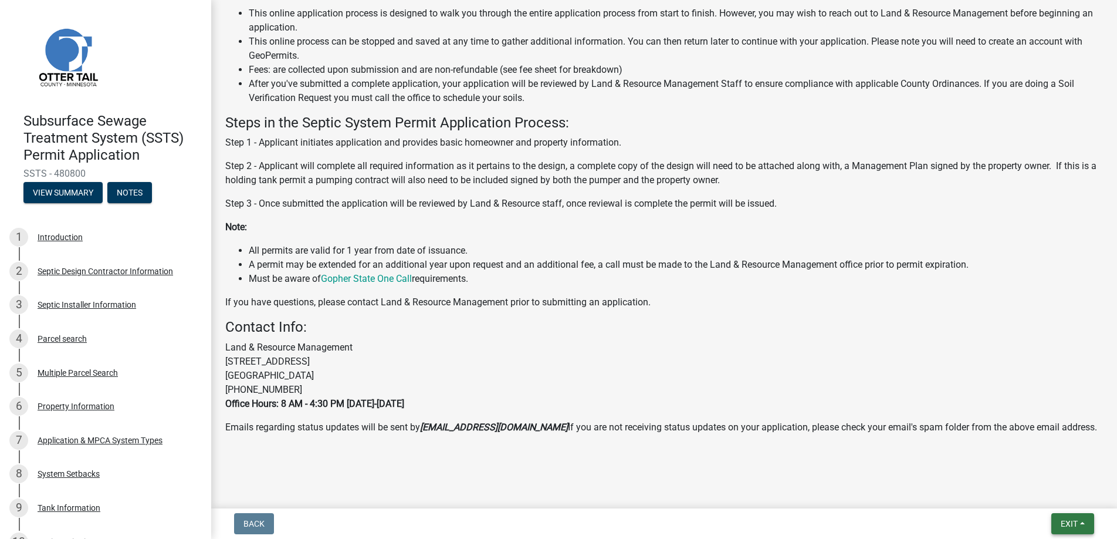
click at [1068, 519] on span "Exit" at bounding box center [1069, 523] width 17 height 9
click at [1048, 491] on button "Save & Exit" at bounding box center [1048, 493] width 94 height 28
